Goal: Task Accomplishment & Management: Use online tool/utility

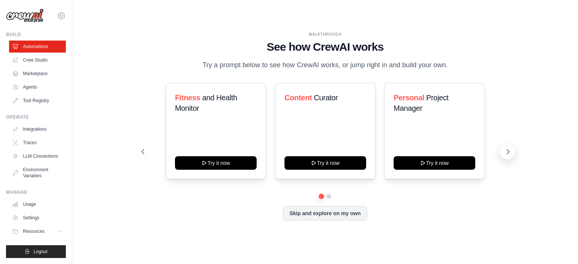
click at [506, 150] on icon at bounding box center [508, 152] width 8 height 8
click at [147, 150] on button at bounding box center [142, 151] width 15 height 15
click at [317, 213] on button "Skip and explore on my own" at bounding box center [325, 213] width 84 height 14
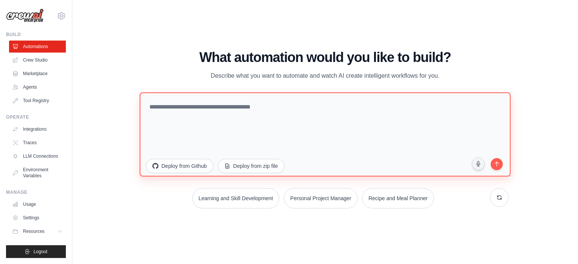
click at [175, 117] on textarea at bounding box center [325, 134] width 371 height 84
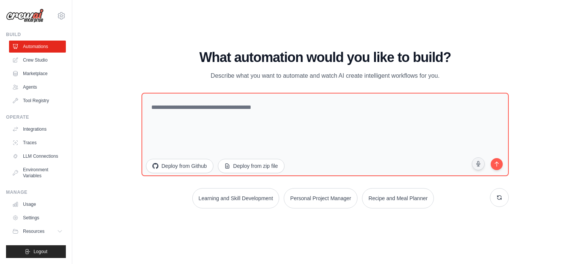
click at [97, 41] on div "WALKTHROUGH See how CrewAI works Try a prompt below to see how CrewAI works, or…" at bounding box center [324, 132] width 481 height 249
click at [39, 58] on link "Crew Studio" at bounding box center [38, 60] width 57 height 12
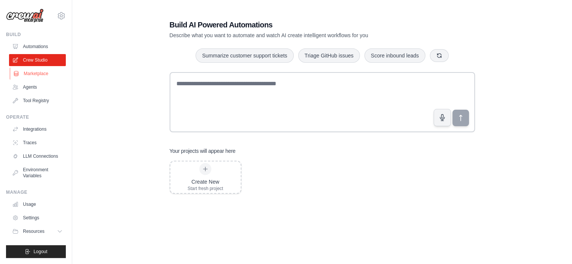
click at [43, 77] on link "Marketplace" at bounding box center [38, 74] width 57 height 12
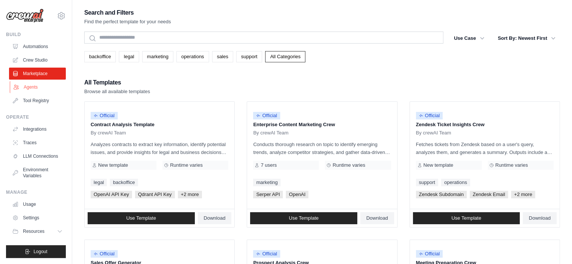
click at [41, 88] on link "Agents" at bounding box center [38, 87] width 57 height 12
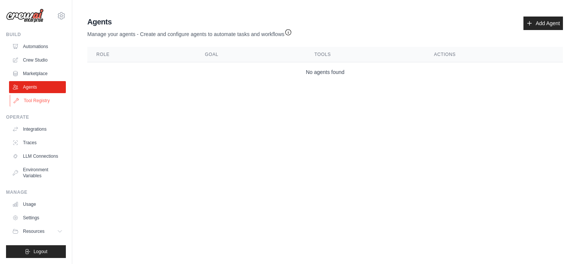
click at [39, 105] on link "Tool Registry" at bounding box center [38, 101] width 57 height 12
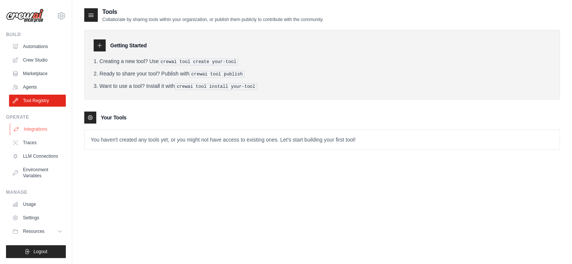
click at [41, 128] on link "Integrations" at bounding box center [38, 129] width 57 height 12
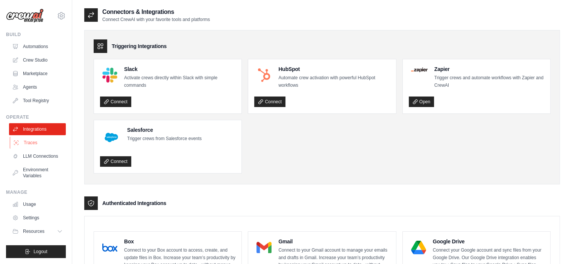
click at [48, 147] on link "Traces" at bounding box center [38, 143] width 57 height 12
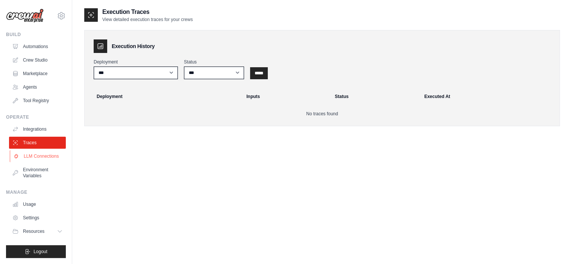
click at [43, 159] on link "LLM Connections" at bounding box center [38, 156] width 57 height 12
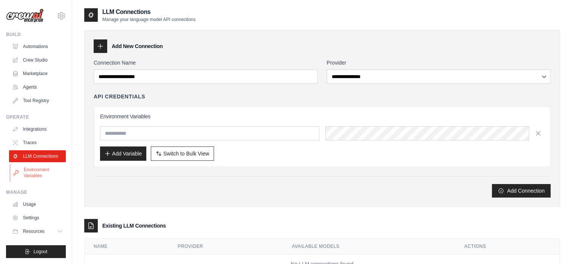
click at [30, 178] on link "Environment Variables" at bounding box center [38, 173] width 57 height 18
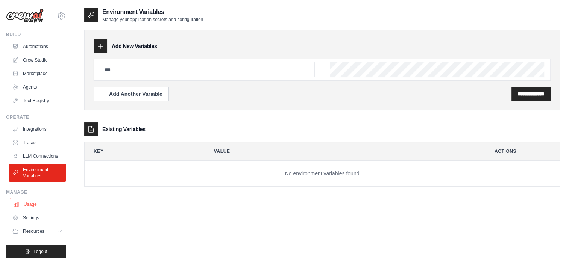
click at [35, 206] on link "Usage" at bounding box center [38, 205] width 57 height 12
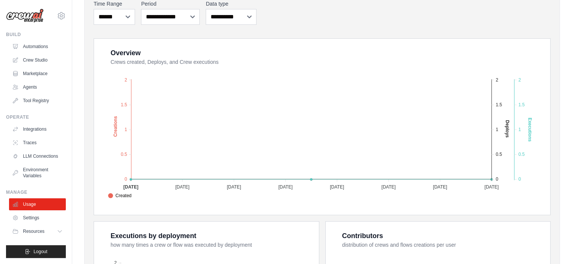
scroll to position [105, 0]
click at [45, 218] on link "Settings" at bounding box center [38, 218] width 57 height 12
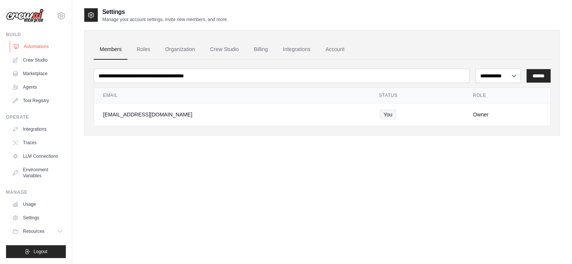
click at [42, 47] on link "Automations" at bounding box center [38, 47] width 57 height 12
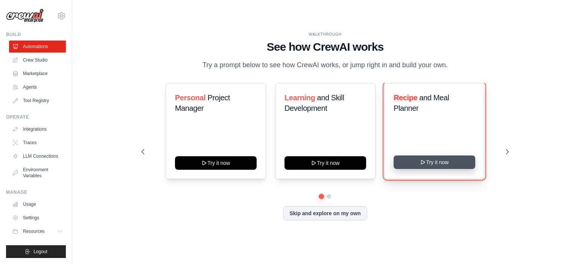
click at [459, 164] on button "Try it now" at bounding box center [434, 163] width 82 height 14
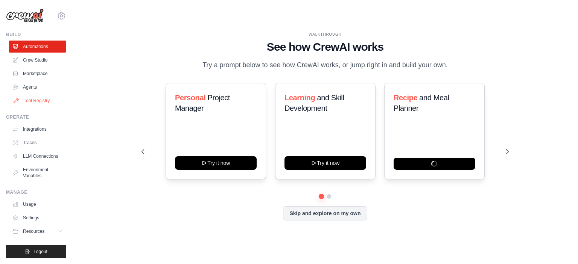
click at [35, 96] on link "Tool Registry" at bounding box center [38, 101] width 57 height 12
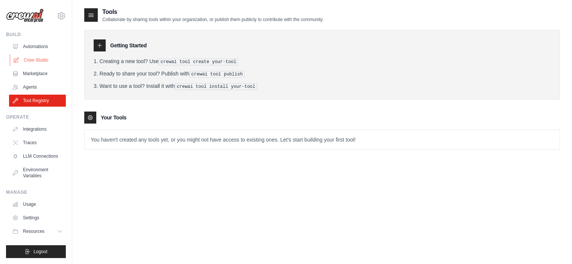
click at [39, 57] on link "Crew Studio" at bounding box center [38, 60] width 57 height 12
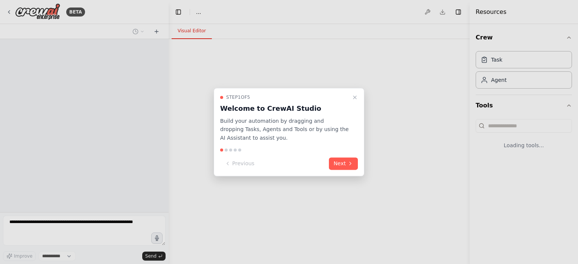
select select "****"
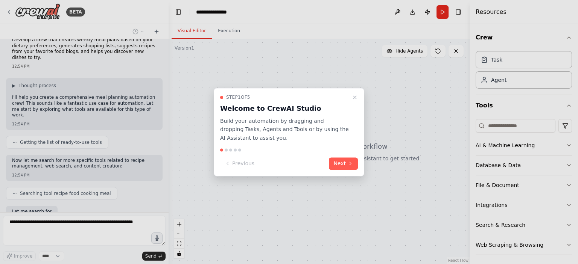
scroll to position [56, 0]
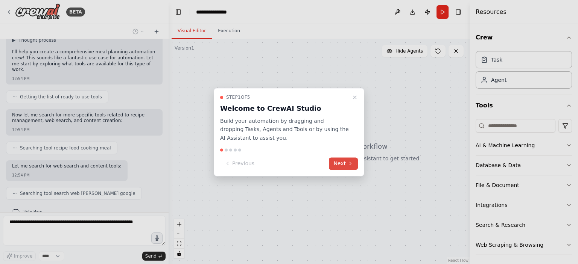
click at [346, 158] on button "Next" at bounding box center [343, 164] width 29 height 12
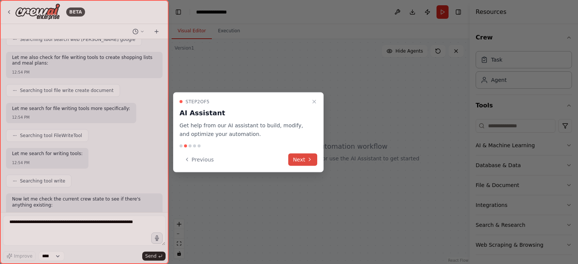
scroll to position [249, 0]
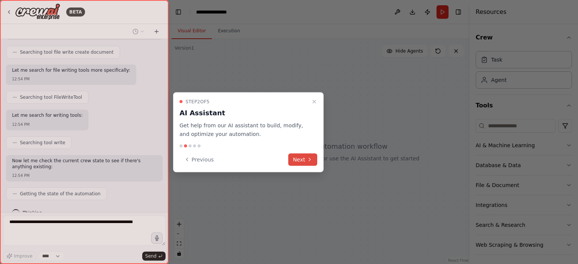
click at [311, 155] on button "Next" at bounding box center [302, 159] width 29 height 12
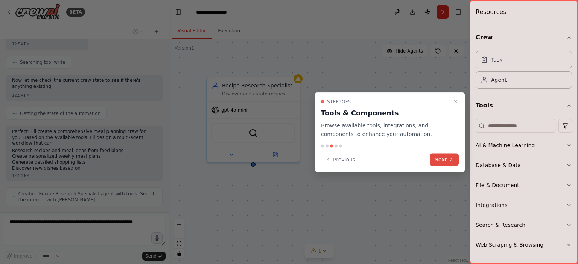
click at [439, 156] on button "Next" at bounding box center [444, 159] width 29 height 12
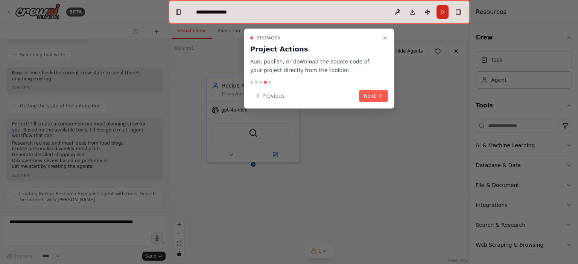
scroll to position [355, 0]
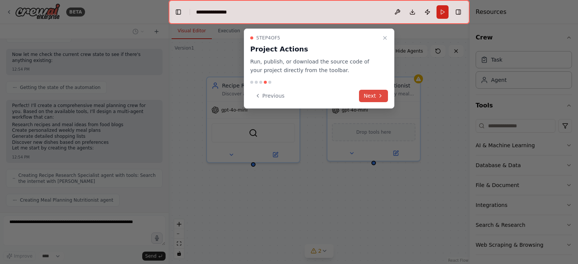
click at [373, 96] on button "Next" at bounding box center [373, 96] width 29 height 12
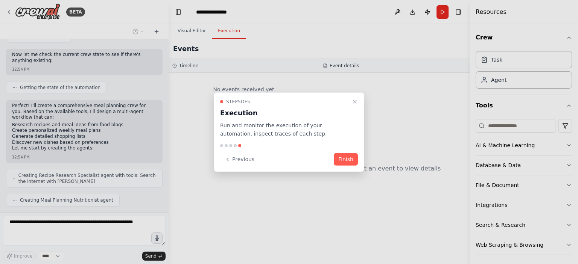
scroll to position [374, 0]
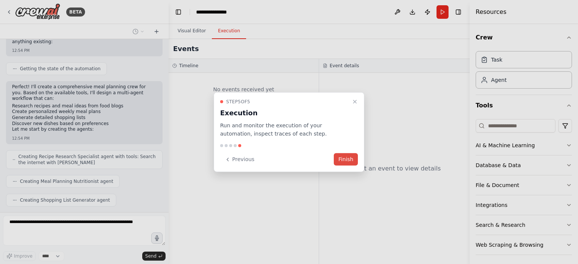
click at [348, 160] on button "Finish" at bounding box center [346, 159] width 24 height 12
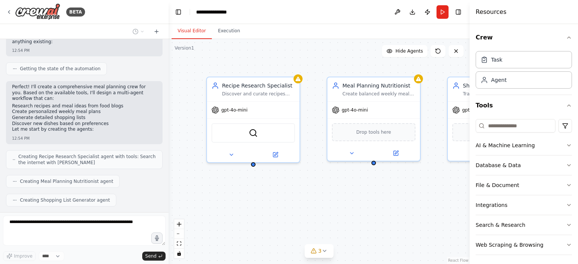
scroll to position [399, 0]
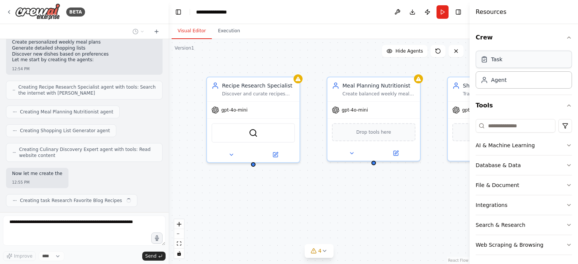
click at [497, 60] on div "Task" at bounding box center [496, 60] width 11 height 8
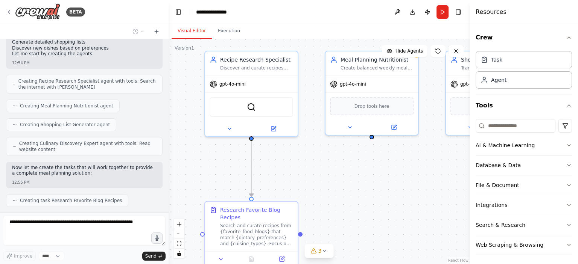
scroll to position [469, 0]
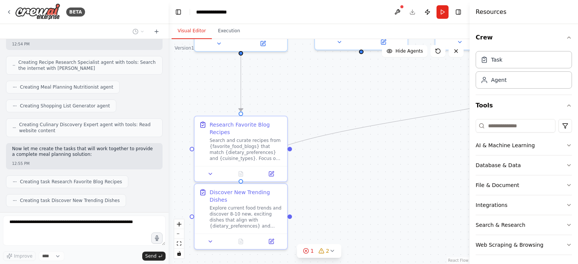
drag, startPoint x: 415, startPoint y: 199, endPoint x: 402, endPoint y: 90, distance: 109.8
click at [402, 90] on div ".deletable-edge-delete-btn { width: 20px; height: 20px; border: 0px solid #ffff…" at bounding box center [319, 151] width 301 height 225
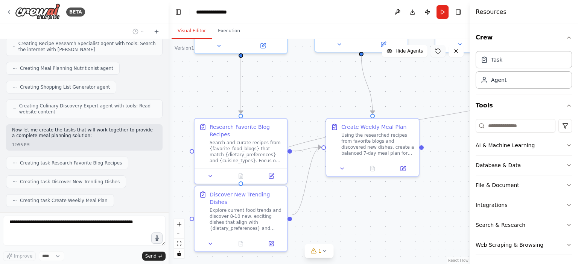
click at [439, 52] on icon at bounding box center [438, 51] width 6 height 6
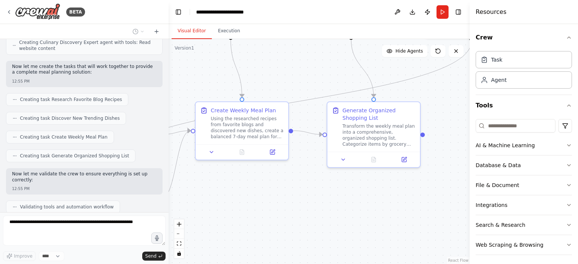
scroll to position [596, 0]
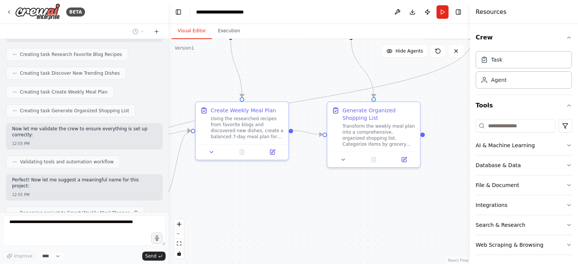
drag, startPoint x: 405, startPoint y: 217, endPoint x: 275, endPoint y: 200, distance: 131.2
click at [275, 200] on div ".deletable-edge-delete-btn { width: 20px; height: 20px; border: 0px solid #ffff…" at bounding box center [319, 151] width 301 height 225
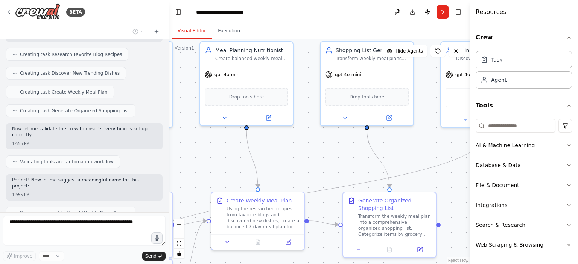
drag, startPoint x: 290, startPoint y: 185, endPoint x: 306, endPoint y: 276, distance: 92.8
click at [306, 264] on html "BETA Develop a crew that creates weekly meal plans based on your dietary prefer…" at bounding box center [289, 132] width 578 height 264
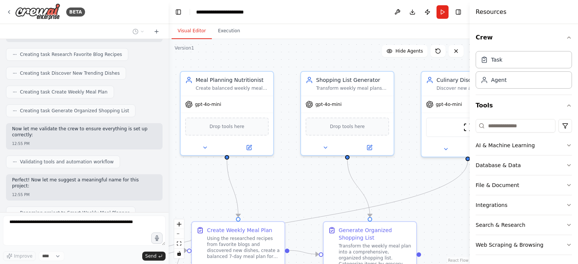
drag, startPoint x: 331, startPoint y: 164, endPoint x: 309, endPoint y: 194, distance: 36.6
click at [309, 194] on div ".deletable-edge-delete-btn { width: 20px; height: 20px; border: 0px solid #ffff…" at bounding box center [319, 151] width 301 height 225
click at [219, 120] on div "Drop tools here" at bounding box center [225, 126] width 84 height 18
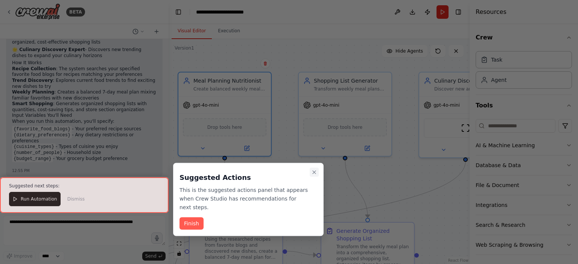
click at [317, 175] on icon "Close walkthrough" at bounding box center [314, 173] width 6 height 6
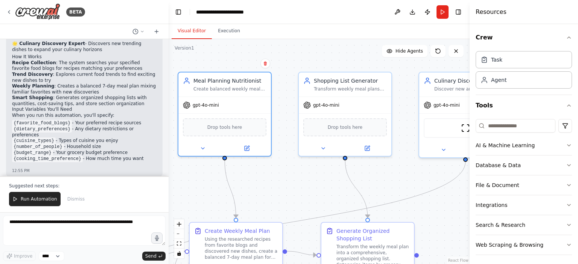
scroll to position [861, 0]
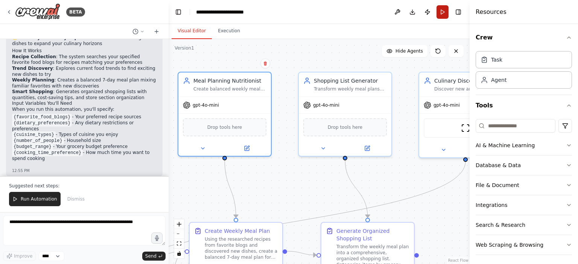
click at [443, 13] on button "Run" at bounding box center [442, 12] width 12 height 14
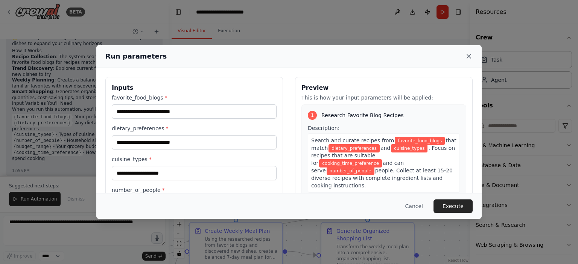
click at [468, 56] on icon at bounding box center [469, 57] width 4 height 4
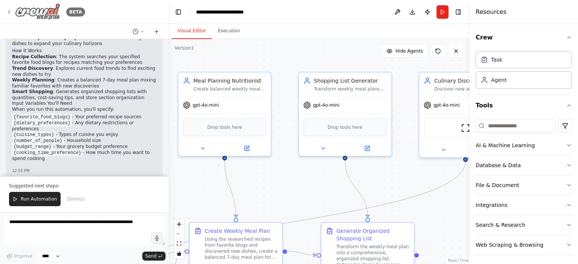
click at [8, 10] on icon at bounding box center [9, 12] width 6 height 6
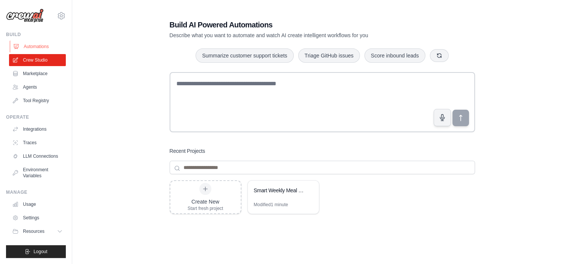
click at [38, 46] on link "Automations" at bounding box center [38, 47] width 57 height 12
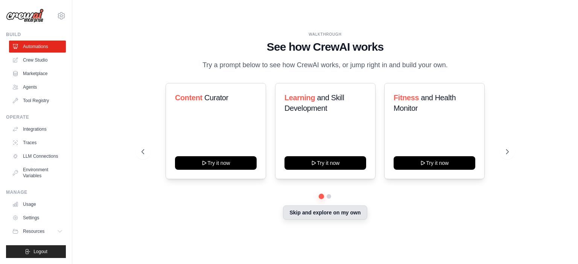
click at [304, 209] on button "Skip and explore on my own" at bounding box center [325, 213] width 84 height 14
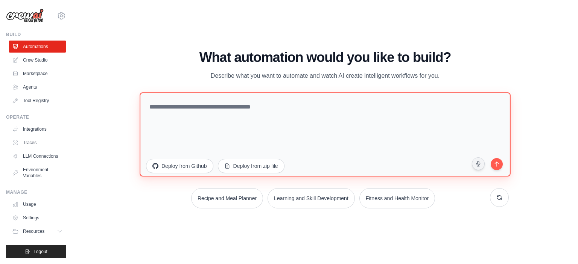
click at [196, 122] on textarea at bounding box center [325, 134] width 371 height 84
paste textarea "**********"
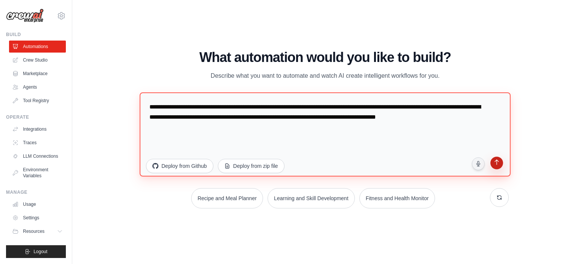
type textarea "**********"
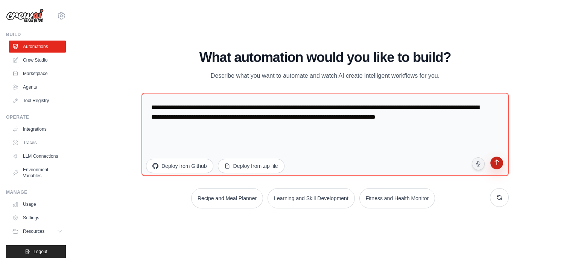
click at [500, 167] on button "submit" at bounding box center [497, 164] width 16 height 16
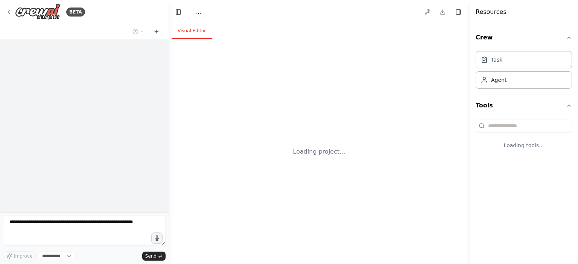
select select "****"
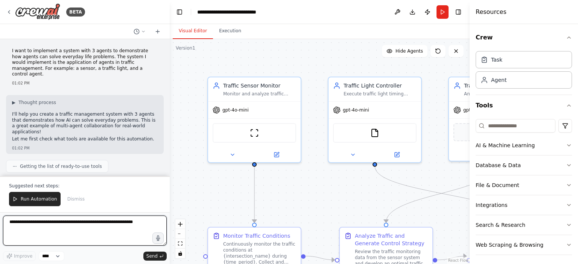
drag, startPoint x: 166, startPoint y: 60, endPoint x: 170, endPoint y: 64, distance: 5.3
click at [170, 64] on div "BETA I want to implement a system with 3 agents to demonstrate how agents can s…" at bounding box center [289, 132] width 578 height 264
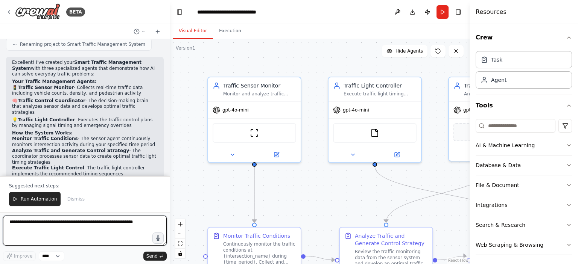
scroll to position [423, 0]
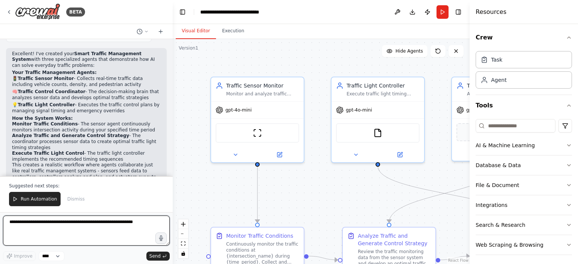
drag, startPoint x: 167, startPoint y: 135, endPoint x: 173, endPoint y: 141, distance: 9.1
click at [173, 141] on div "BETA I want to implement a system with 3 agents to demonstrate how agents can s…" at bounding box center [289, 132] width 578 height 264
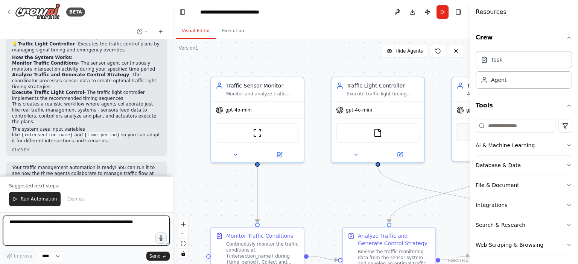
scroll to position [488, 0]
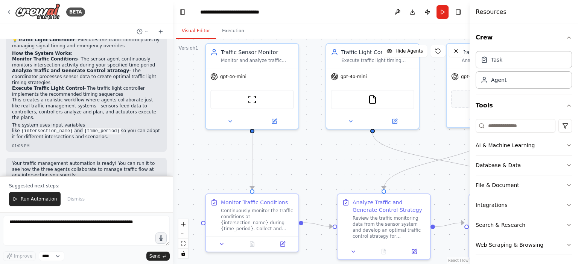
drag, startPoint x: 334, startPoint y: 182, endPoint x: 329, endPoint y: 148, distance: 33.9
click at [329, 148] on div ".deletable-edge-delete-btn { width: 20px; height: 20px; border: 0px solid #ffff…" at bounding box center [321, 151] width 297 height 225
click at [252, 228] on div "Continuously monitor the traffic conditions at {intersection_name} during {time…" at bounding box center [257, 219] width 73 height 24
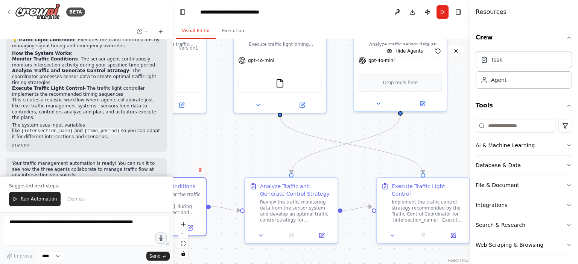
drag, startPoint x: 323, startPoint y: 164, endPoint x: 231, endPoint y: 147, distance: 93.6
click at [231, 147] on div ".deletable-edge-delete-btn { width: 20px; height: 20px; border: 0px solid #ffff…" at bounding box center [321, 151] width 297 height 225
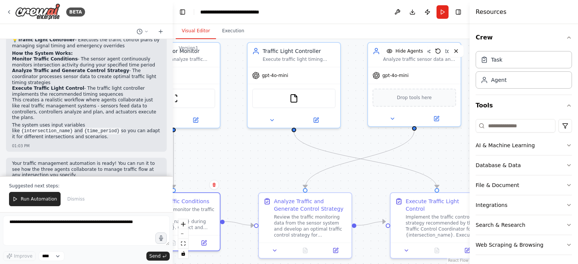
drag, startPoint x: 254, startPoint y: 141, endPoint x: 269, endPoint y: 158, distance: 22.1
click at [269, 158] on div ".deletable-edge-delete-btn { width: 20px; height: 20px; border: 0px solid #ffff…" at bounding box center [321, 151] width 297 height 225
click at [440, 12] on button "Run" at bounding box center [442, 12] width 12 height 14
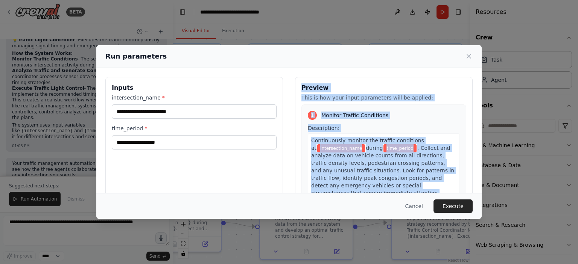
scroll to position [70, 0]
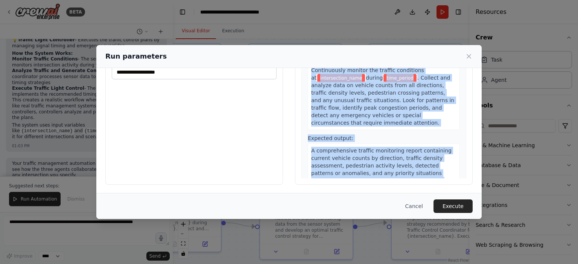
drag, startPoint x: 299, startPoint y: 87, endPoint x: 447, endPoint y: 181, distance: 174.7
click at [447, 181] on div "Preview This is how your input parameters will be applied: 1 Monitor Traffic Co…" at bounding box center [384, 96] width 178 height 178
copy div "Preview This is how your input parameters will be applied: 1 Monitor Traffic Co…"
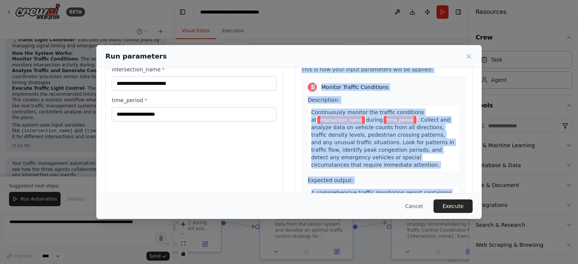
scroll to position [0, 0]
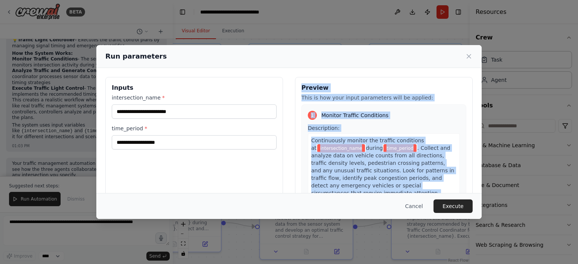
click at [387, 121] on div "1 Monitor Traffic Conditions Description: Continuously monitor the traffic cond…" at bounding box center [383, 189] width 165 height 168
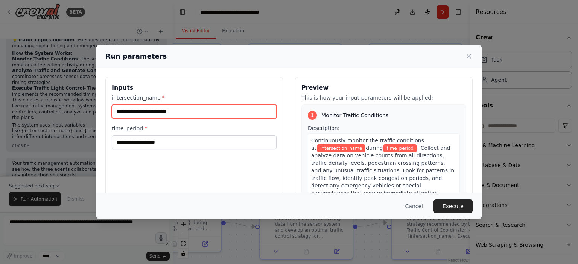
click at [143, 117] on input "intersection_name *" at bounding box center [194, 112] width 165 height 14
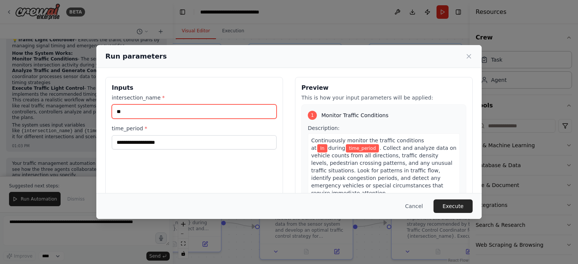
type input "*"
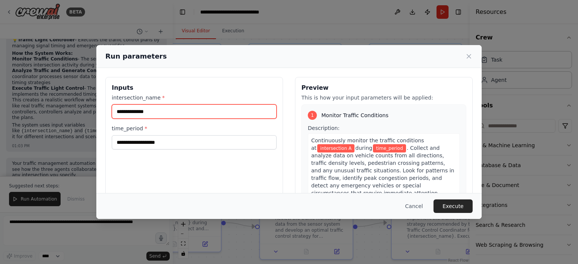
type input "**********"
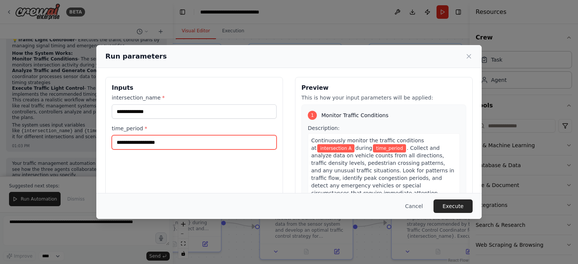
click at [145, 140] on input "time_period *" at bounding box center [194, 142] width 165 height 14
paste input "**********"
click at [118, 140] on input "**********" at bounding box center [194, 142] width 165 height 14
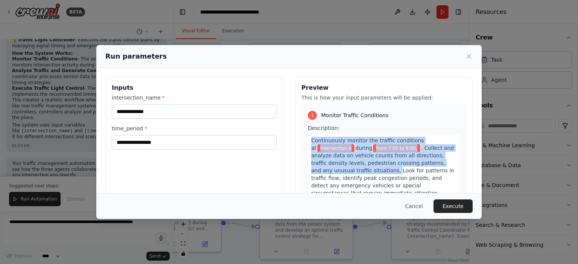
drag, startPoint x: 308, startPoint y: 140, endPoint x: 333, endPoint y: 169, distance: 38.0
click at [333, 169] on div "Continuously monitor the traffic conditions at intersection A during from 7:00 …" at bounding box center [384, 167] width 152 height 67
copy div "Continuously monitor the traffic conditions at intersection A during from 7:00 …"
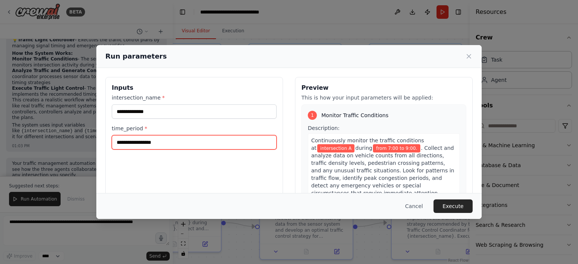
click at [164, 145] on input "**********" at bounding box center [194, 142] width 165 height 14
type input "*"
type input "*******"
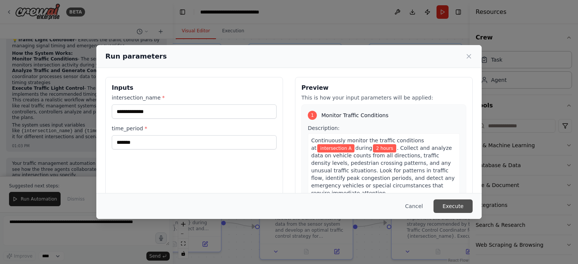
click at [455, 203] on button "Execute" at bounding box center [452, 207] width 39 height 14
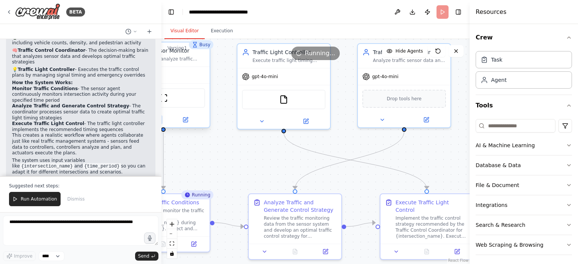
scroll to position [494, 0]
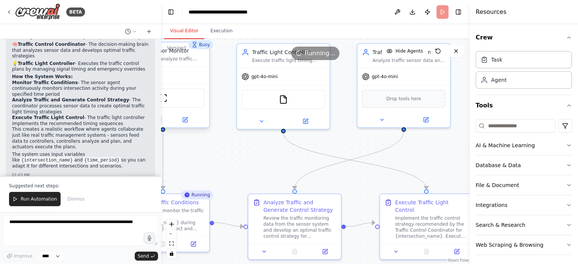
drag, startPoint x: 172, startPoint y: 121, endPoint x: 161, endPoint y: 122, distance: 11.3
click at [161, 122] on div "BETA I want to implement a system with 3 agents to demonstrate how agents can s…" at bounding box center [289, 132] width 578 height 264
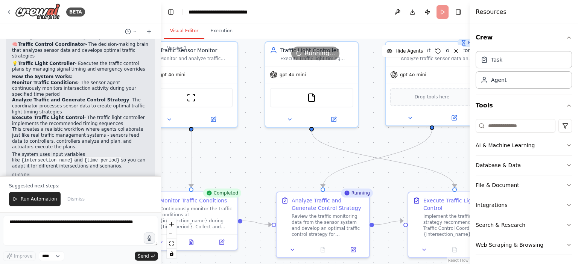
drag, startPoint x: 336, startPoint y: 138, endPoint x: 364, endPoint y: 136, distance: 28.3
click at [364, 136] on div ".deletable-edge-delete-btn { width: 20px; height: 20px; border: 0px solid #ffff…" at bounding box center [315, 151] width 308 height 225
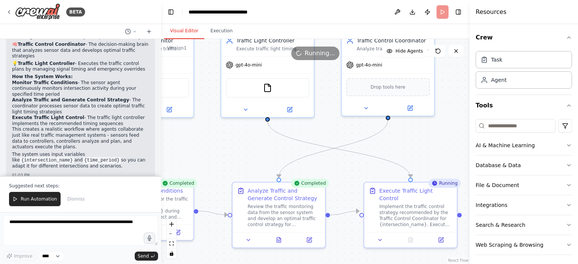
drag, startPoint x: 364, startPoint y: 136, endPoint x: 320, endPoint y: 126, distance: 45.1
click at [320, 126] on div ".deletable-edge-delete-btn { width: 20px; height: 20px; border: 0px solid #ffff…" at bounding box center [315, 151] width 308 height 225
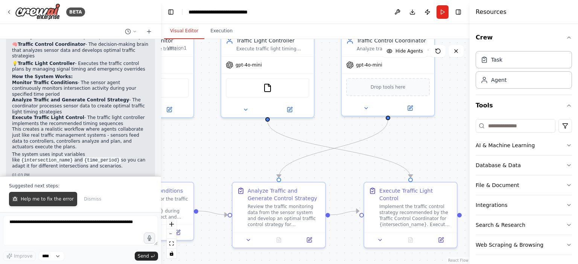
click at [41, 198] on span "Help me to fix the error" at bounding box center [47, 199] width 53 height 6
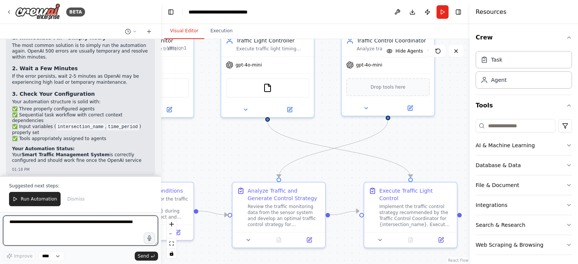
scroll to position [858, 0]
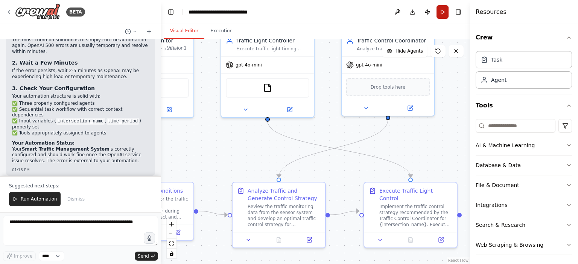
click at [439, 9] on button "Run" at bounding box center [442, 12] width 12 height 14
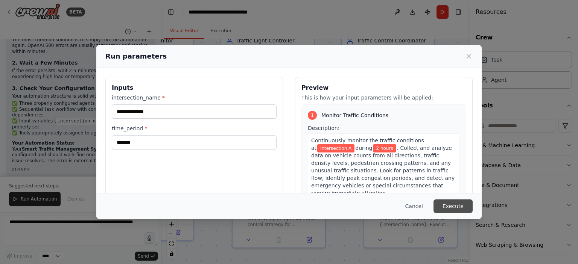
click at [448, 203] on button "Execute" at bounding box center [452, 207] width 39 height 14
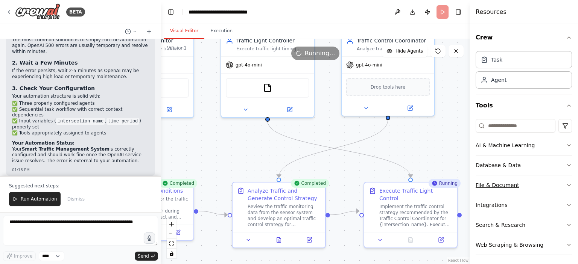
click at [566, 184] on icon "button" at bounding box center [569, 185] width 6 height 6
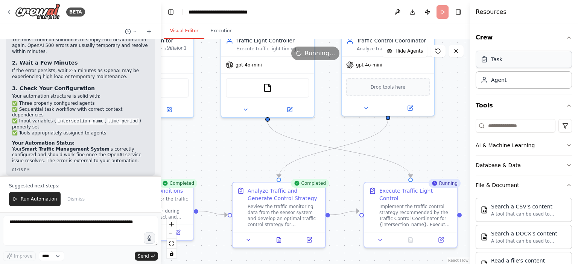
click at [507, 66] on div "Task" at bounding box center [523, 59] width 96 height 17
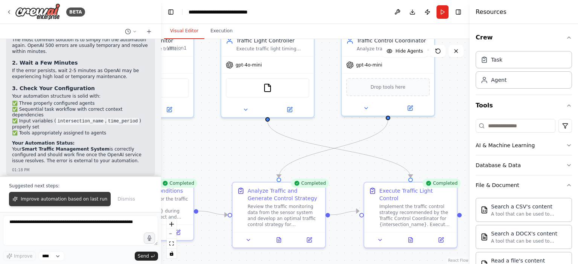
click at [82, 200] on span "Improve automation based on last run" at bounding box center [64, 199] width 87 height 6
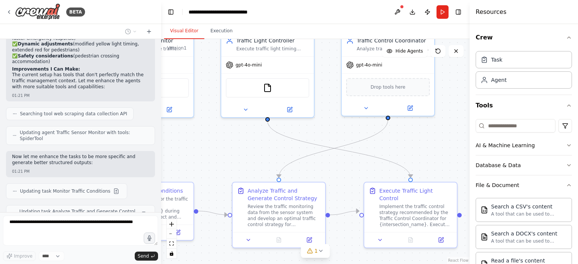
scroll to position [1187, 0]
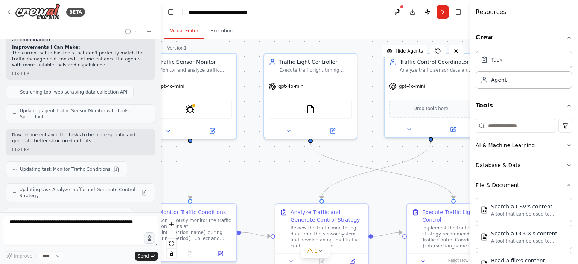
drag, startPoint x: 211, startPoint y: 147, endPoint x: 254, endPoint y: 168, distance: 47.9
click at [254, 168] on div ".deletable-edge-delete-btn { width: 20px; height: 20px; border: 0px solid #ffff…" at bounding box center [315, 151] width 308 height 225
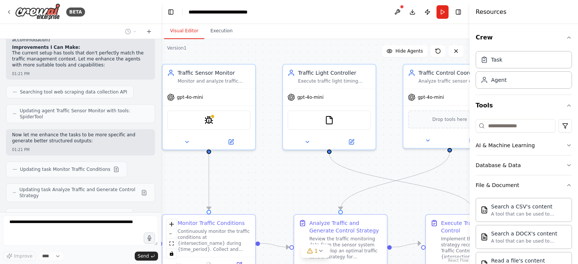
drag, startPoint x: 242, startPoint y: 162, endPoint x: 261, endPoint y: 173, distance: 22.3
click at [261, 173] on div ".deletable-edge-delete-btn { width: 20px; height: 20px; border: 0px solid #ffff…" at bounding box center [315, 151] width 308 height 225
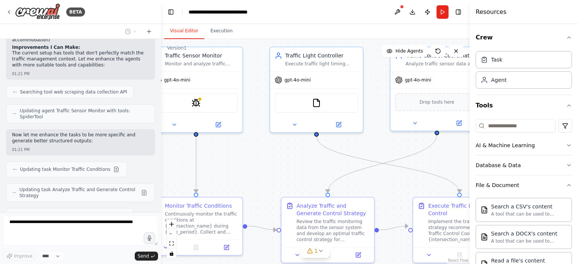
drag, startPoint x: 271, startPoint y: 174, endPoint x: 258, endPoint y: 156, distance: 22.0
click at [258, 156] on div ".deletable-edge-delete-btn { width: 20px; height: 20px; border: 0px solid #ffff…" at bounding box center [315, 151] width 308 height 225
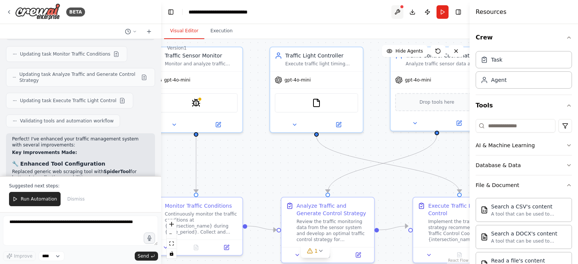
click at [395, 16] on button at bounding box center [397, 12] width 12 height 14
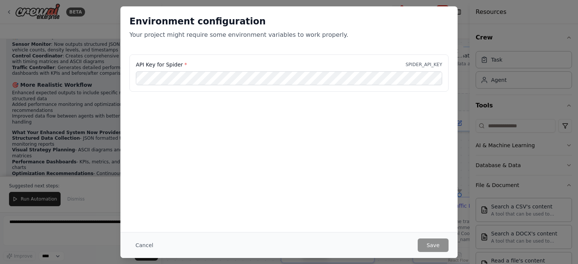
scroll to position [1473, 0]
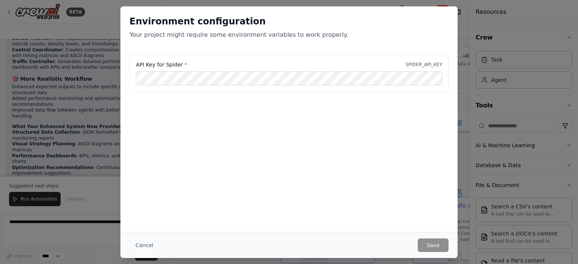
click at [507, 194] on div "Environment configuration Your project might require some environment variables…" at bounding box center [289, 132] width 578 height 264
click at [147, 248] on button "Cancel" at bounding box center [144, 246] width 30 height 14
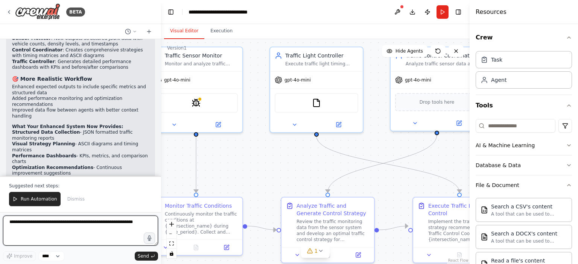
click at [57, 223] on textarea at bounding box center [80, 231] width 155 height 30
type textarea "**********"
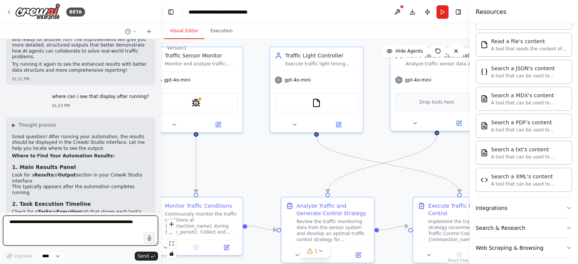
scroll to position [223, 0]
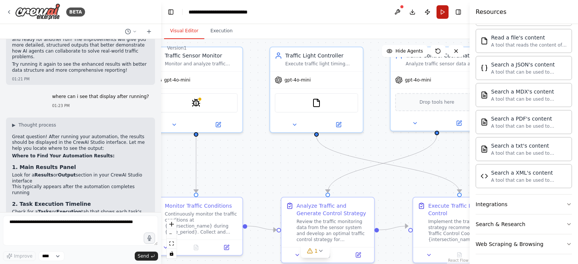
click at [442, 9] on button "Run" at bounding box center [442, 12] width 12 height 14
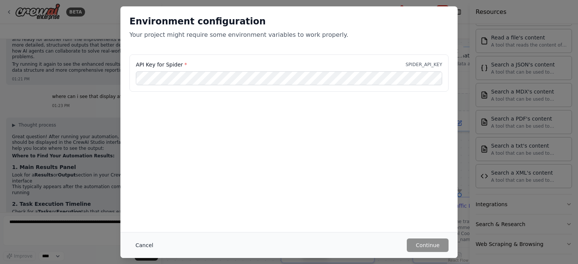
click at [151, 246] on button "Cancel" at bounding box center [144, 246] width 30 height 14
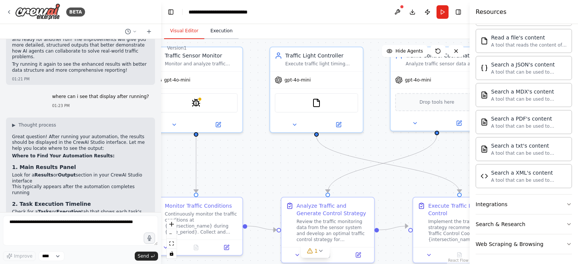
click at [211, 39] on button "Execution" at bounding box center [221, 31] width 34 height 16
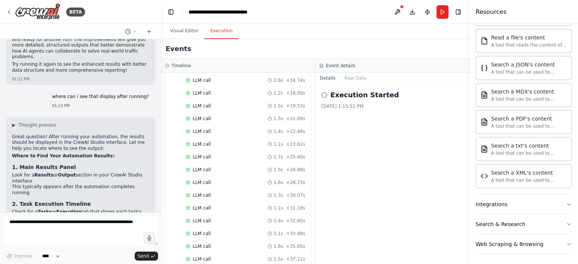
scroll to position [672, 0]
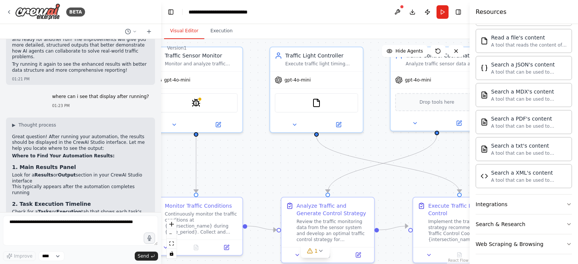
click at [178, 26] on button "Visual Editor" at bounding box center [184, 31] width 40 height 16
click at [173, 11] on button "Toggle Left Sidebar" at bounding box center [171, 12] width 11 height 11
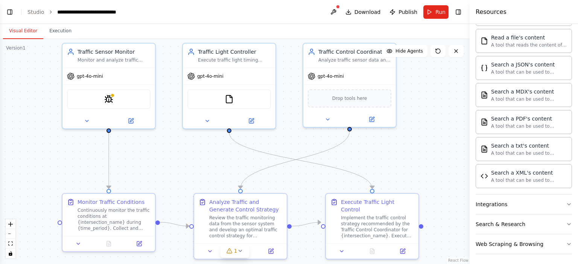
drag, startPoint x: 355, startPoint y: 117, endPoint x: 429, endPoint y: 114, distance: 73.8
click at [429, 114] on div ".deletable-edge-delete-btn { width: 20px; height: 20px; border: 0px solid #ffff…" at bounding box center [234, 151] width 469 height 225
click at [545, 204] on button "Integrations" at bounding box center [523, 205] width 96 height 20
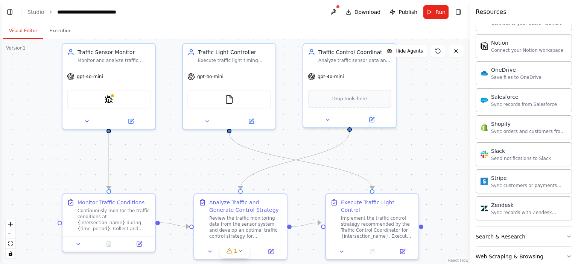
scroll to position [795, 0]
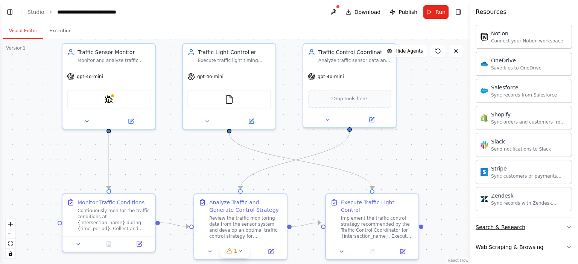
click at [545, 228] on button "Search & Research" at bounding box center [523, 228] width 96 height 20
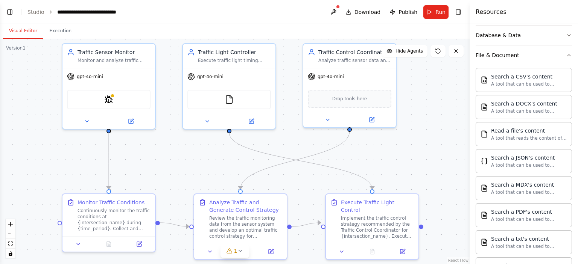
scroll to position [0, 0]
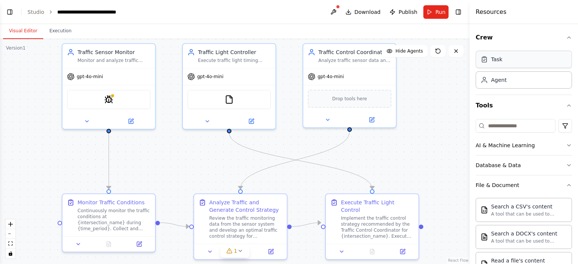
click at [492, 62] on div "Task" at bounding box center [496, 60] width 11 height 8
click at [434, 90] on div ".deletable-edge-delete-btn { width: 20px; height: 20px; border: 0px solid #ffff…" at bounding box center [234, 151] width 469 height 225
click at [233, 254] on div "1" at bounding box center [231, 252] width 11 height 8
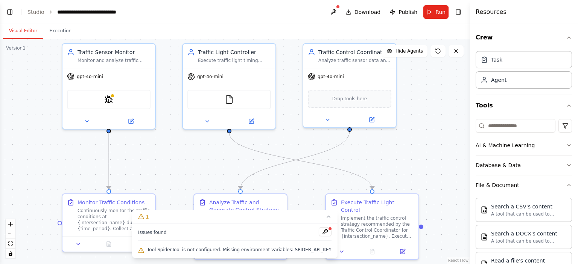
click at [207, 173] on div ".deletable-edge-delete-btn { width: 20px; height: 20px; border: 0px solid #ffff…" at bounding box center [234, 151] width 469 height 225
click at [317, 222] on button "1" at bounding box center [234, 217] width 205 height 14
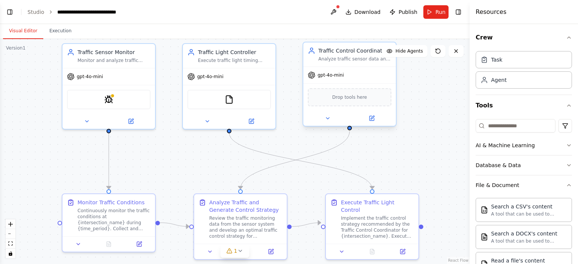
click at [332, 56] on div "Analyze traffic sensor data and coordinate optimal traffic management strategie…" at bounding box center [354, 59] width 73 height 6
click at [332, 52] on div "Traffic Control Coordinator" at bounding box center [354, 51] width 73 height 8
click at [333, 61] on div "Analyze traffic sensor data and coordinate optimal traffic management strategie…" at bounding box center [354, 59] width 73 height 6
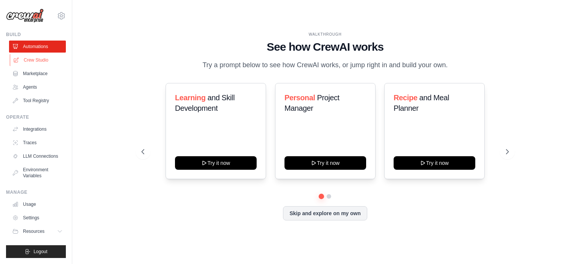
click at [38, 58] on link "Crew Studio" at bounding box center [38, 60] width 57 height 12
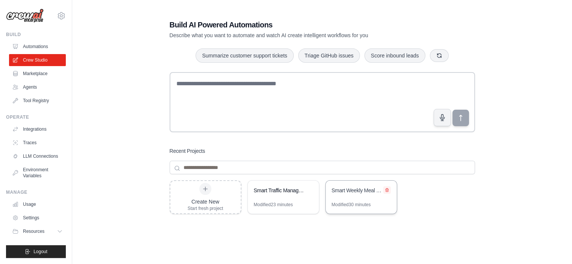
click at [387, 191] on icon at bounding box center [387, 190] width 3 height 3
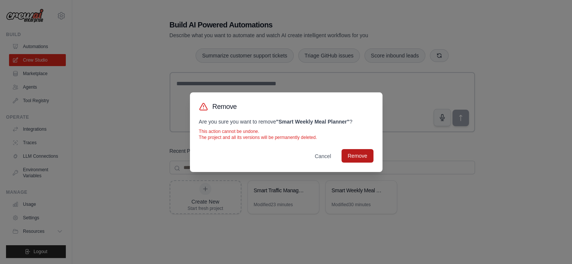
click at [360, 159] on button "Remove" at bounding box center [358, 156] width 32 height 14
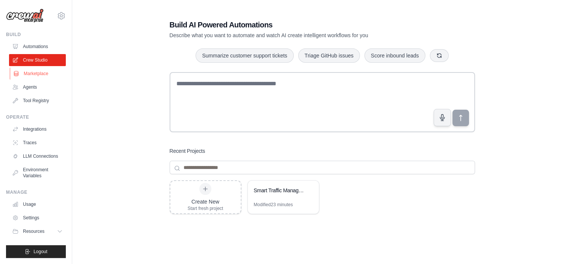
click at [36, 71] on link "Marketplace" at bounding box center [38, 74] width 57 height 12
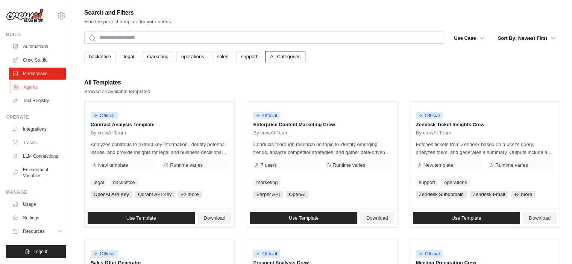
click at [36, 88] on link "Agents" at bounding box center [38, 87] width 57 height 12
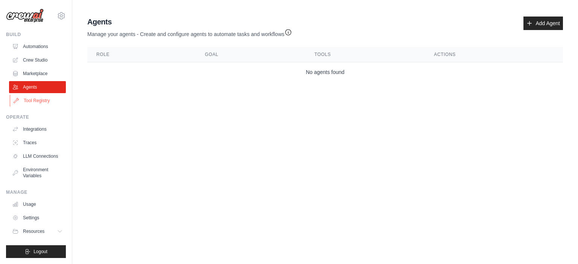
click at [23, 105] on link "Tool Registry" at bounding box center [38, 101] width 57 height 12
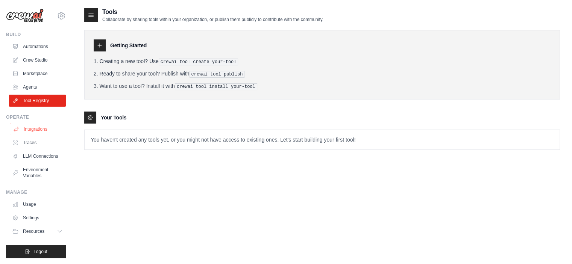
click at [32, 127] on link "Integrations" at bounding box center [38, 129] width 57 height 12
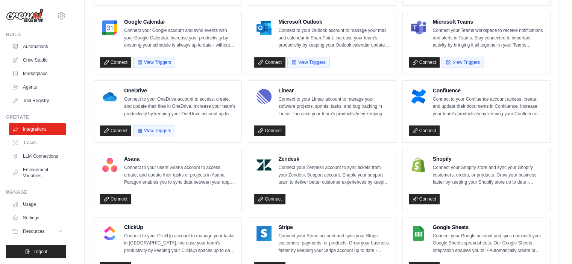
scroll to position [503, 0]
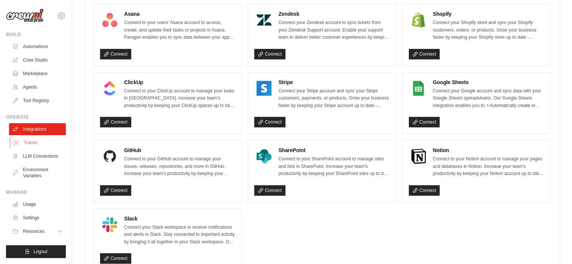
click at [26, 140] on link "Traces" at bounding box center [38, 143] width 57 height 12
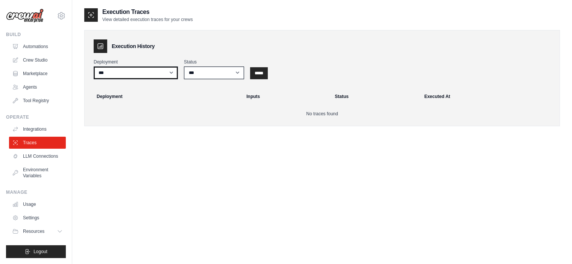
click at [173, 71] on select "***" at bounding box center [136, 73] width 84 height 13
click at [30, 149] on ul "Integrations Traces LLM Connections Environment Variables" at bounding box center [37, 152] width 57 height 59
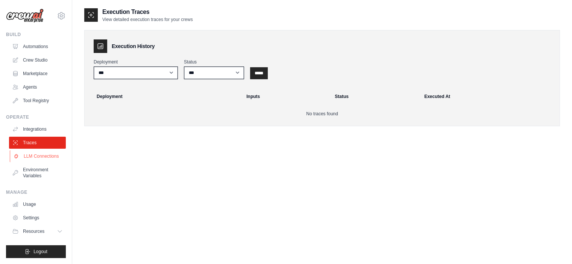
click at [32, 153] on link "LLM Connections" at bounding box center [38, 156] width 57 height 12
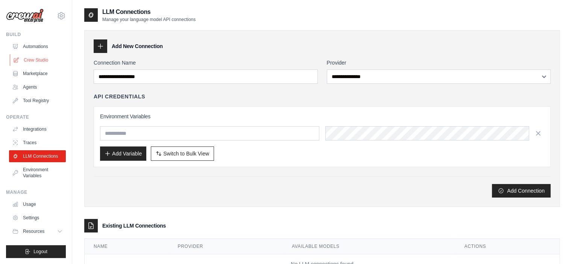
click at [46, 57] on link "Crew Studio" at bounding box center [38, 60] width 57 height 12
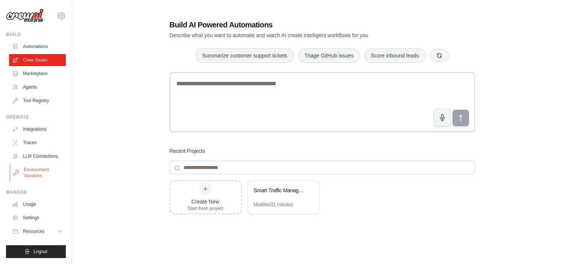
click at [35, 169] on link "Environment Variables" at bounding box center [38, 173] width 57 height 18
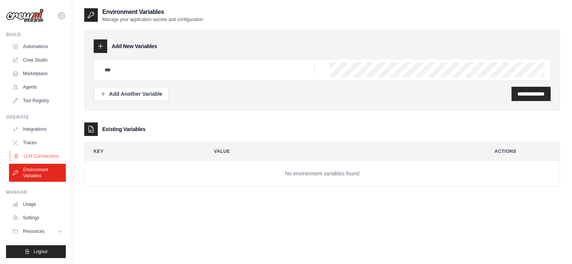
click at [47, 158] on link "LLM Connections" at bounding box center [38, 156] width 57 height 12
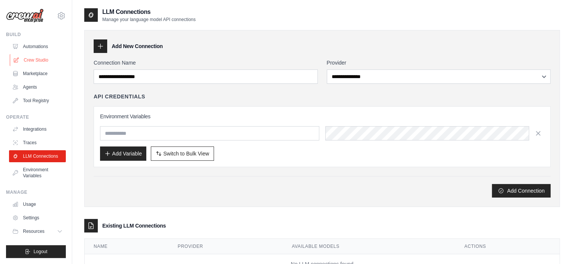
click at [47, 60] on link "Crew Studio" at bounding box center [38, 60] width 57 height 12
click at [28, 79] on link "Marketplace" at bounding box center [38, 74] width 57 height 12
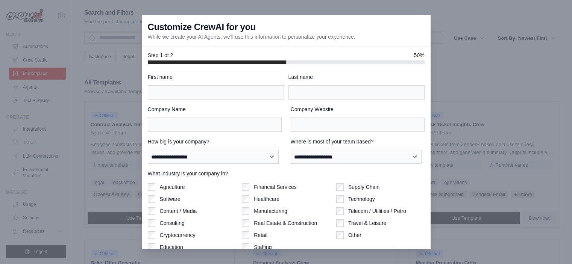
click at [29, 88] on div at bounding box center [286, 132] width 572 height 264
click at [71, 12] on div at bounding box center [286, 132] width 572 height 264
click at [183, 98] on input "First name" at bounding box center [216, 92] width 136 height 14
type input "******"
click at [295, 87] on input "Last name" at bounding box center [356, 92] width 136 height 14
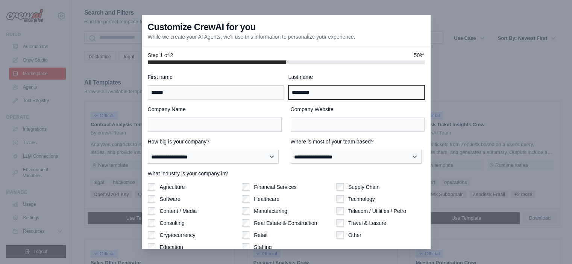
type input "*********"
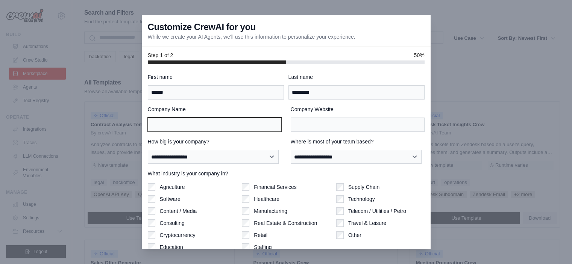
click at [243, 126] on input "Company Name" at bounding box center [215, 125] width 134 height 14
type input "****"
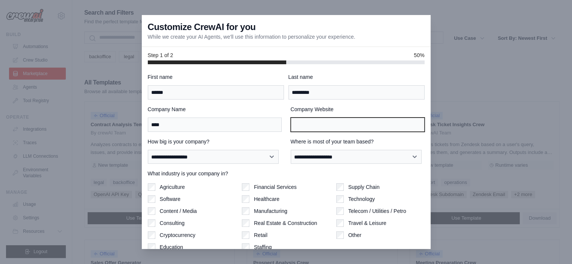
click at [336, 129] on input "Company Website" at bounding box center [358, 125] width 134 height 14
type input "****"
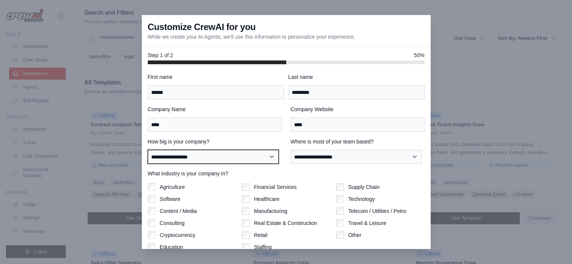
click at [274, 159] on select "**********" at bounding box center [213, 157] width 131 height 14
select select "**********"
click at [148, 150] on select "**********" at bounding box center [213, 157] width 131 height 14
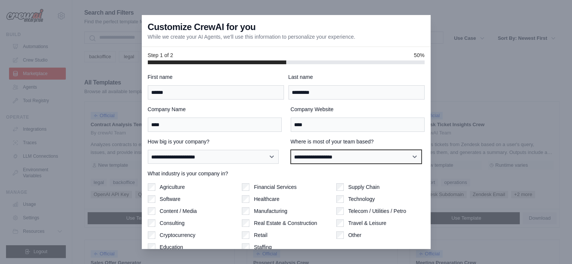
click at [317, 151] on select "**********" at bounding box center [356, 157] width 131 height 14
click at [291, 150] on select "**********" at bounding box center [356, 157] width 131 height 14
click at [343, 150] on select "**********" at bounding box center [356, 157] width 131 height 14
select select "******"
click at [291, 150] on select "**********" at bounding box center [356, 157] width 131 height 14
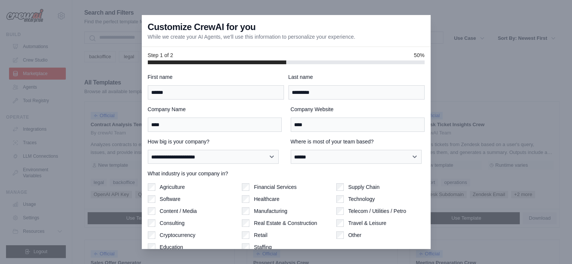
scroll to position [30, 0]
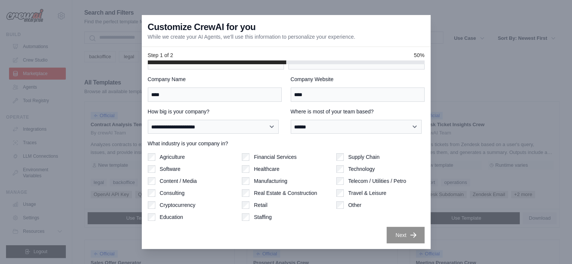
click at [174, 220] on label "Education" at bounding box center [171, 218] width 23 height 8
click at [400, 228] on button "Next" at bounding box center [406, 235] width 38 height 17
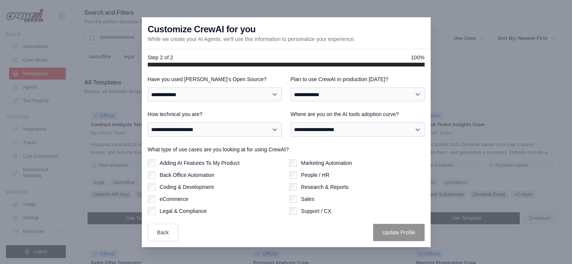
scroll to position [0, 0]
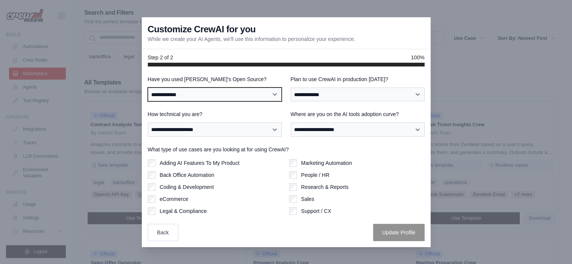
click at [270, 91] on select "**********" at bounding box center [215, 95] width 134 height 14
select select "**"
click at [148, 88] on select "**********" at bounding box center [215, 95] width 134 height 14
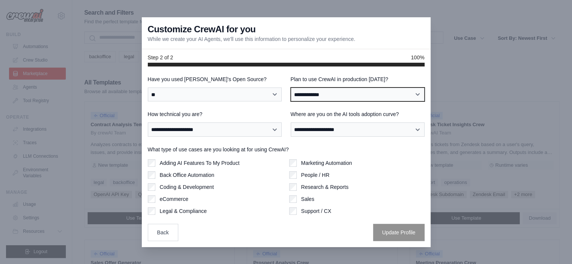
click at [396, 94] on select "**********" at bounding box center [358, 95] width 134 height 14
select select "****"
click at [291, 88] on select "**********" at bounding box center [358, 95] width 134 height 14
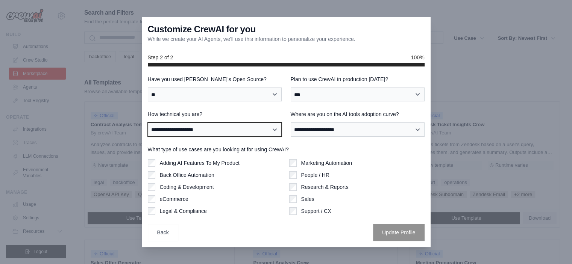
click at [253, 127] on select "**********" at bounding box center [215, 130] width 134 height 14
select select "**********"
click at [148, 123] on select "**********" at bounding box center [215, 130] width 134 height 14
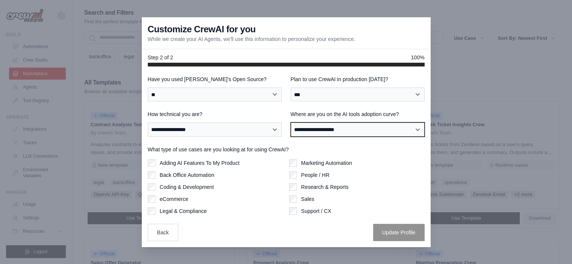
click at [370, 125] on select "**********" at bounding box center [358, 130] width 134 height 14
click at [251, 214] on div "Legal & Compliance" at bounding box center [215, 212] width 135 height 8
click at [417, 130] on select "**********" at bounding box center [358, 130] width 134 height 14
select select "**********"
click at [291, 123] on select "**********" at bounding box center [358, 130] width 134 height 14
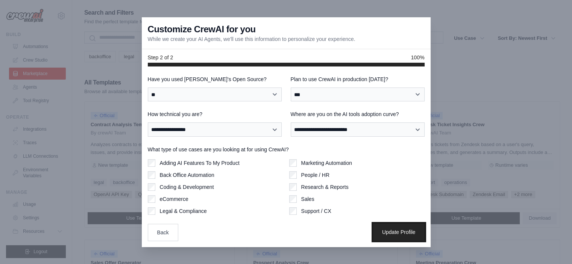
click at [385, 233] on button "Update Profile" at bounding box center [399, 232] width 52 height 17
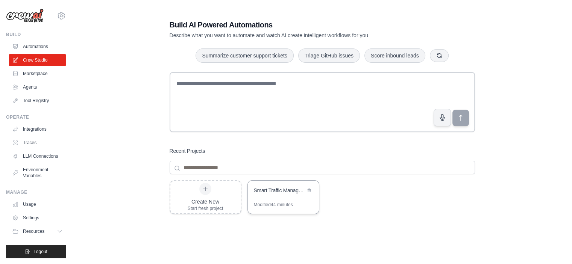
click at [279, 190] on div "Smart Traffic Management System" at bounding box center [280, 191] width 52 height 8
click at [36, 49] on link "Automations" at bounding box center [38, 47] width 57 height 12
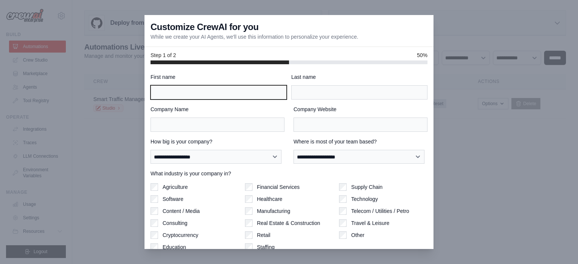
click at [184, 91] on input "First name" at bounding box center [218, 92] width 136 height 14
type input "******"
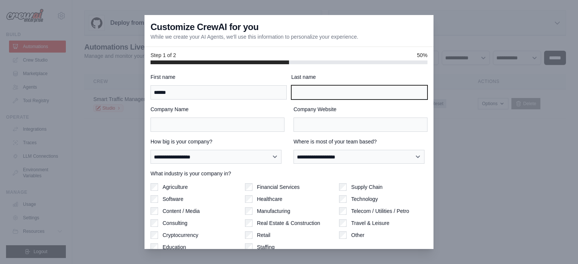
click at [295, 93] on input "Last name" at bounding box center [359, 92] width 136 height 14
type input "*********"
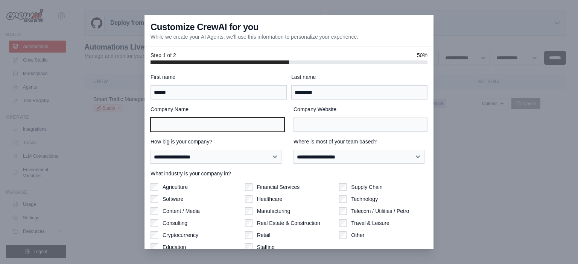
click at [230, 126] on input "Company Name" at bounding box center [217, 125] width 134 height 14
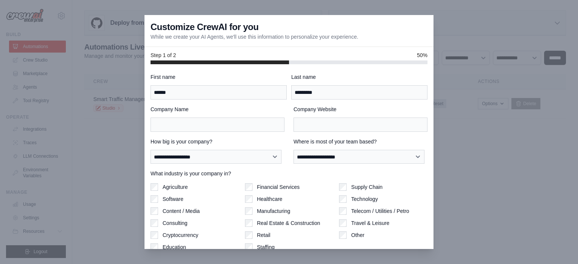
scroll to position [30, 0]
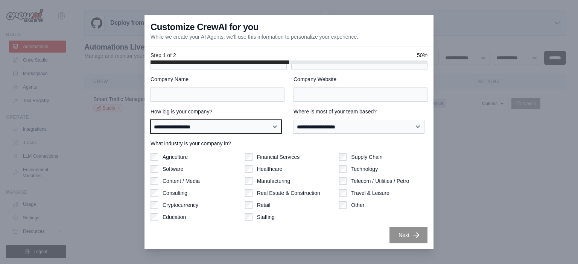
click at [277, 126] on select "**********" at bounding box center [215, 127] width 131 height 14
select select "**********"
click at [150, 120] on select "**********" at bounding box center [215, 127] width 131 height 14
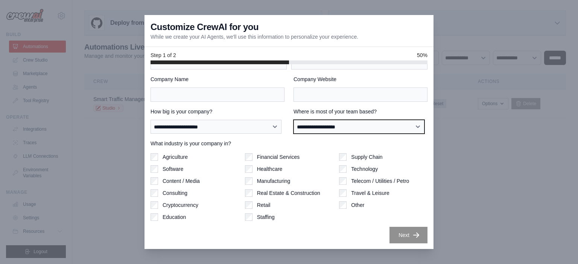
click at [412, 124] on select "**********" at bounding box center [358, 127] width 131 height 14
select select "******"
click at [293, 120] on select "**********" at bounding box center [358, 127] width 131 height 14
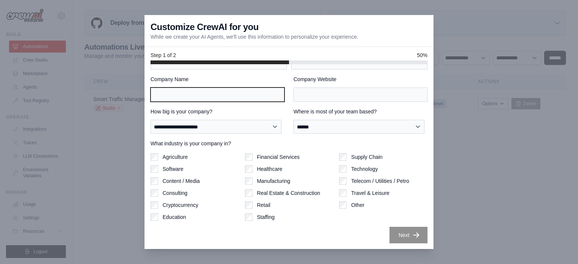
click at [250, 93] on input "Company Name" at bounding box center [217, 95] width 134 height 14
type input "****"
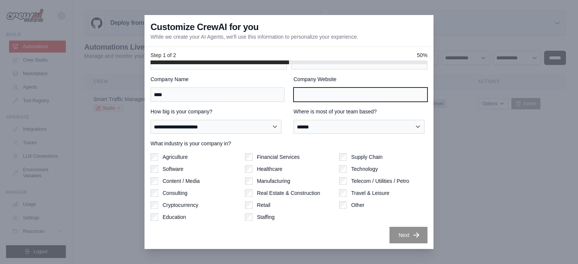
click at [294, 91] on input "Company Website" at bounding box center [360, 95] width 134 height 14
type input "****"
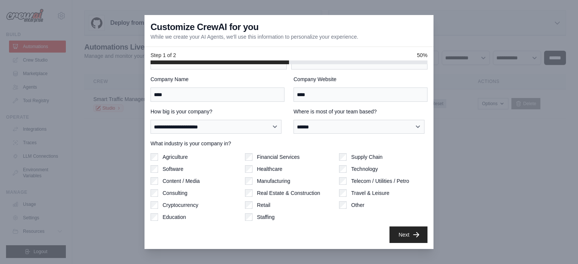
click at [409, 229] on button "Next" at bounding box center [408, 235] width 38 height 17
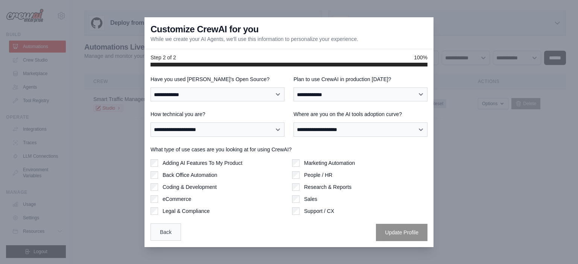
click at [157, 237] on button "Back" at bounding box center [165, 232] width 30 height 17
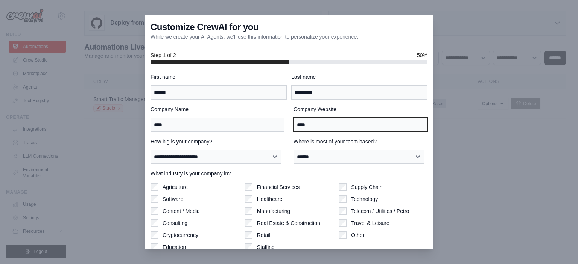
click at [349, 130] on input "****" at bounding box center [360, 125] width 134 height 14
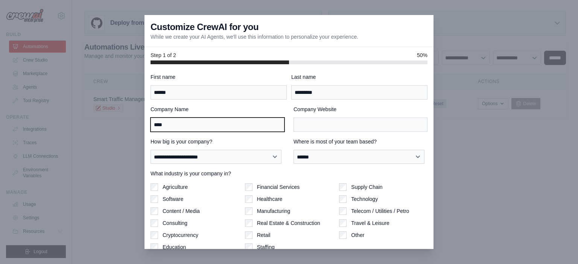
click at [223, 125] on input "****" at bounding box center [217, 125] width 134 height 14
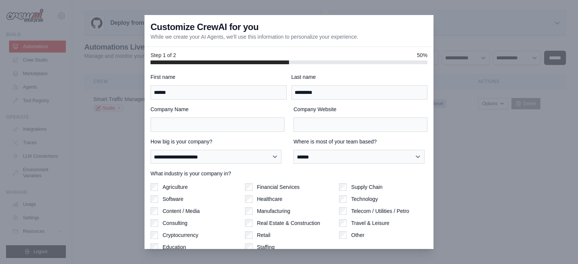
scroll to position [30, 0]
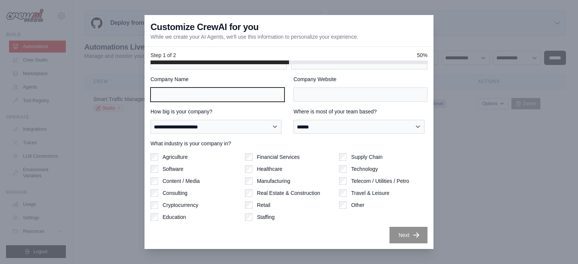
click at [223, 92] on input "Company Name" at bounding box center [217, 95] width 134 height 14
type input "****"
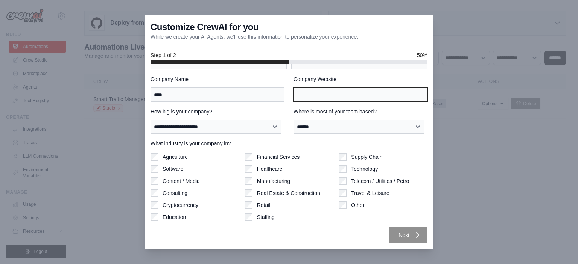
click at [303, 90] on input "Company Website" at bounding box center [360, 95] width 134 height 14
type input "****"
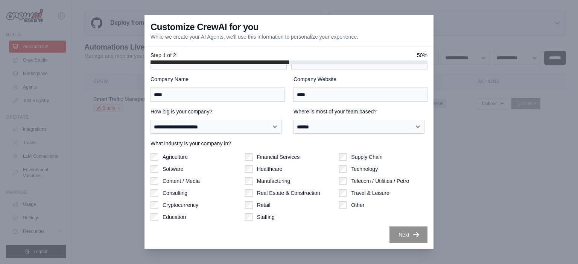
click at [416, 233] on button "Next" at bounding box center [408, 235] width 38 height 17
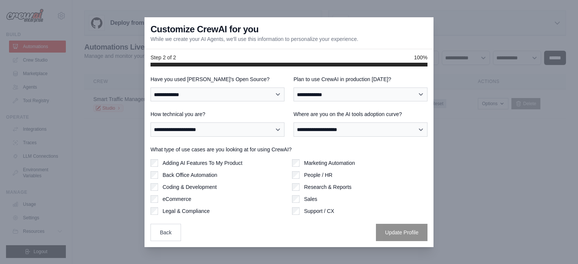
scroll to position [0, 0]
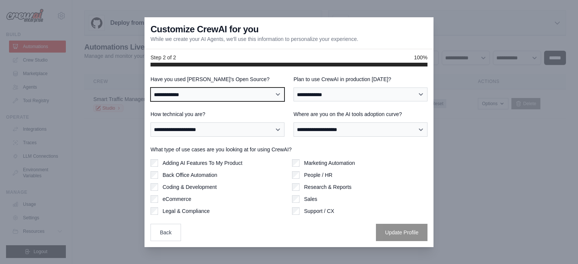
click at [284, 90] on select "**********" at bounding box center [217, 95] width 134 height 14
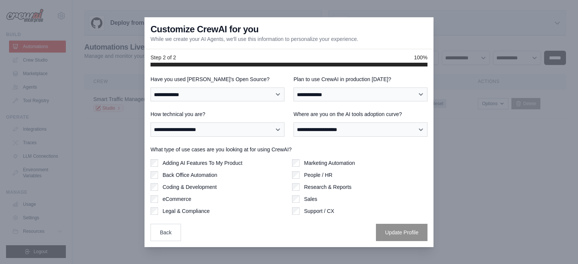
click at [133, 47] on div at bounding box center [289, 132] width 578 height 264
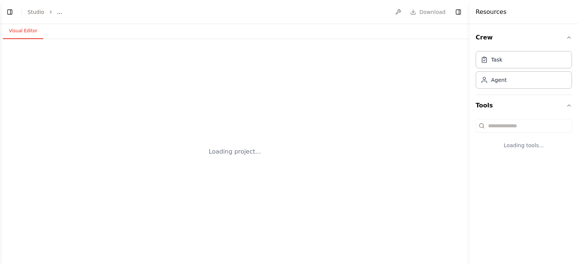
select select "****"
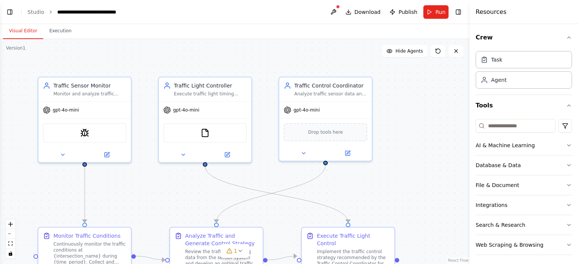
scroll to position [1752, 0]
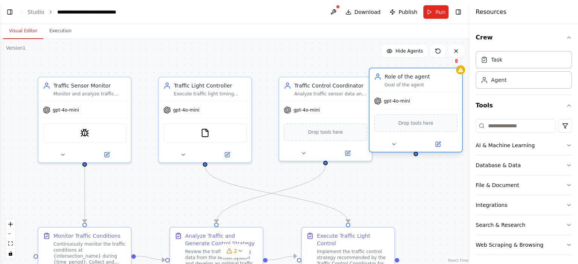
drag, startPoint x: 436, startPoint y: 114, endPoint x: 388, endPoint y: 95, distance: 51.8
click at [388, 95] on div "Role of the agent Goal of the agent gpt-4o-mini Drop tools here" at bounding box center [416, 110] width 94 height 85
click at [455, 61] on icon at bounding box center [456, 61] width 3 height 4
click at [439, 60] on button "Confirm" at bounding box center [435, 60] width 27 height 9
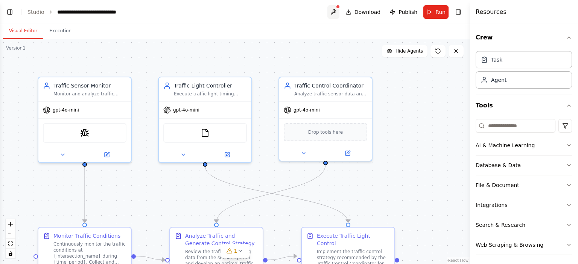
click at [334, 12] on button at bounding box center [333, 12] width 12 height 14
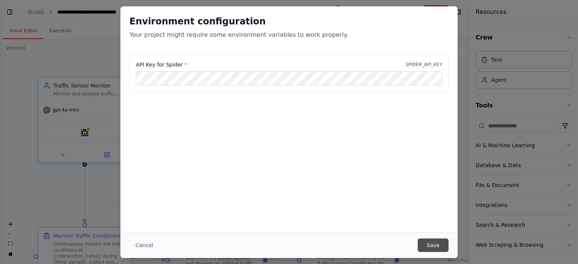
click at [442, 246] on button "Save" at bounding box center [433, 246] width 31 height 14
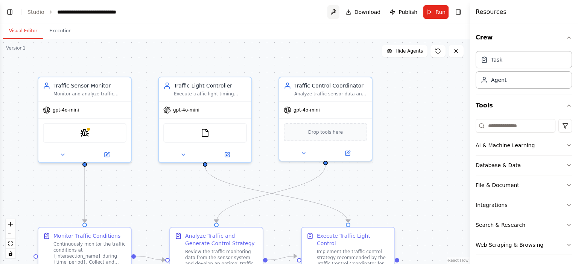
click at [339, 17] on button at bounding box center [333, 12] width 12 height 14
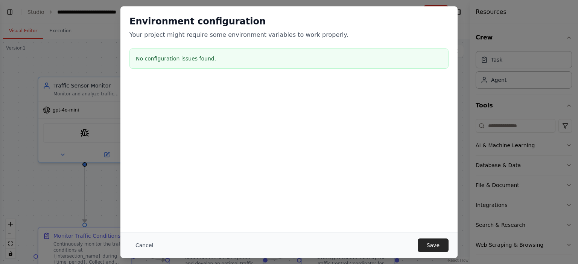
click at [477, 214] on div "Environment configuration Your project might require some environment variables…" at bounding box center [289, 132] width 578 height 264
click at [494, 152] on div "Environment configuration Your project might require some environment variables…" at bounding box center [289, 132] width 578 height 264
click at [131, 245] on button "Cancel" at bounding box center [144, 246] width 30 height 14
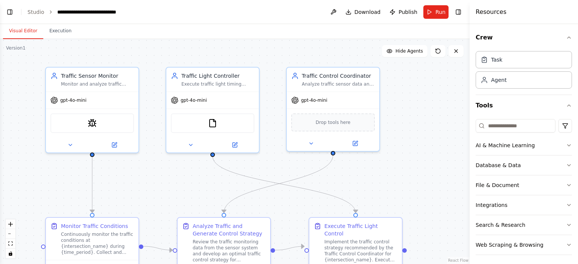
drag, startPoint x: 380, startPoint y: 169, endPoint x: 390, endPoint y: 153, distance: 18.8
click at [390, 153] on div ".deletable-edge-delete-btn { width: 20px; height: 20px; border: 0px solid #ffff…" at bounding box center [234, 151] width 469 height 225
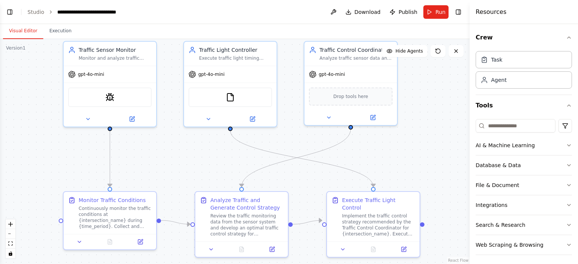
drag, startPoint x: 390, startPoint y: 153, endPoint x: 406, endPoint y: 133, distance: 25.2
click at [406, 133] on div ".deletable-edge-delete-btn { width: 20px; height: 20px; border: 0px solid #ffff…" at bounding box center [234, 151] width 469 height 225
click at [410, 9] on span "Publish" at bounding box center [407, 12] width 19 height 8
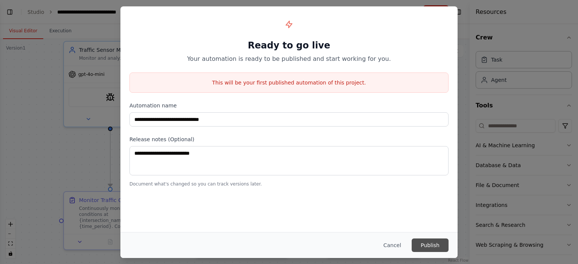
click at [434, 239] on button "Publish" at bounding box center [429, 246] width 37 height 14
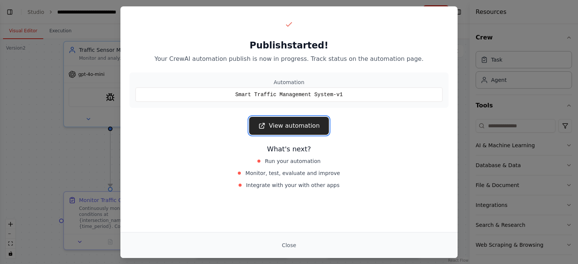
click at [273, 127] on link "View automation" at bounding box center [288, 126] width 79 height 18
click at [285, 243] on button "Close" at bounding box center [289, 246] width 26 height 14
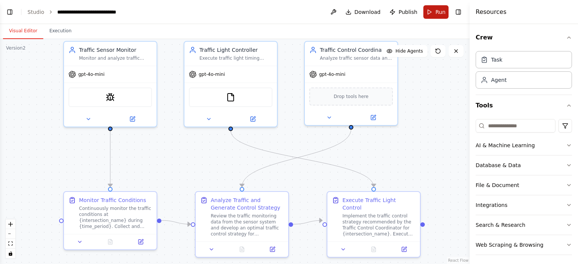
click at [440, 18] on button "Run" at bounding box center [435, 12] width 25 height 14
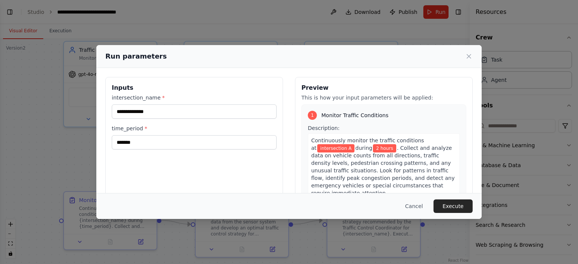
click at [451, 200] on div "Cancel Execute" at bounding box center [288, 207] width 367 height 14
click at [454, 203] on button "Execute" at bounding box center [452, 207] width 39 height 14
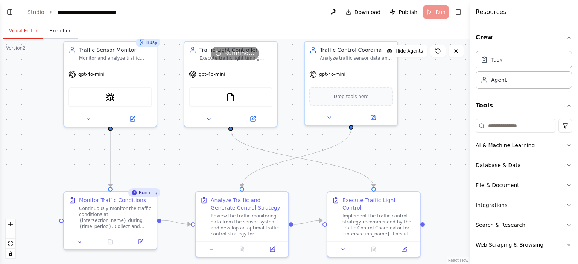
click at [54, 27] on button "Execution" at bounding box center [60, 31] width 34 height 16
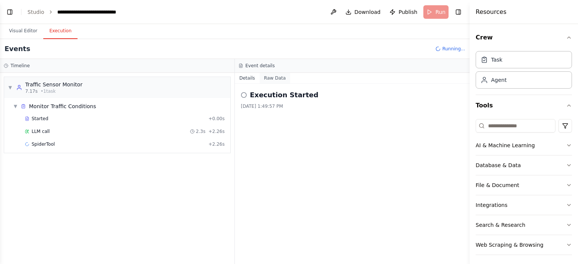
click at [277, 78] on button "Raw Data" at bounding box center [275, 78] width 31 height 11
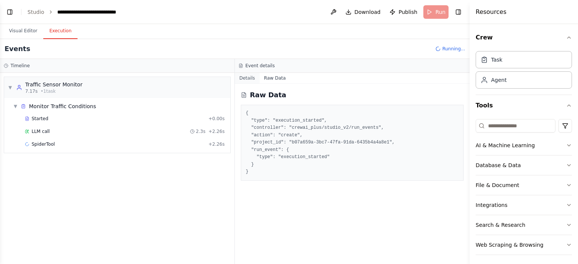
click at [239, 74] on button "Details" at bounding box center [247, 78] width 25 height 11
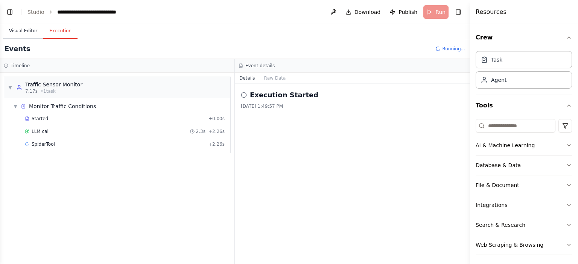
click at [19, 34] on button "Visual Editor" at bounding box center [23, 31] width 40 height 16
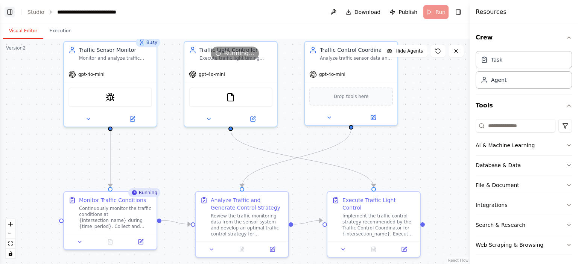
click at [8, 7] on button "Toggle Left Sidebar" at bounding box center [10, 12] width 11 height 11
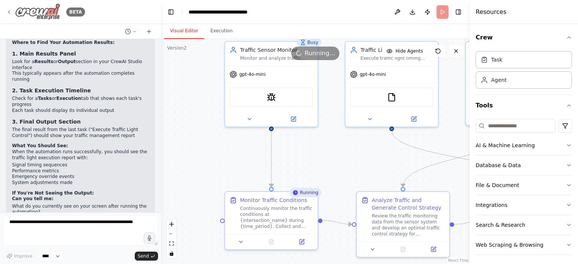
click at [7, 14] on icon at bounding box center [9, 12] width 6 height 6
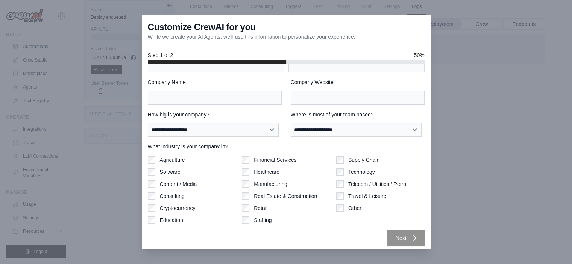
scroll to position [30, 0]
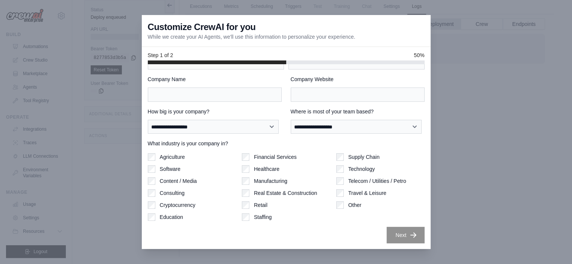
click at [483, 133] on div at bounding box center [286, 132] width 572 height 264
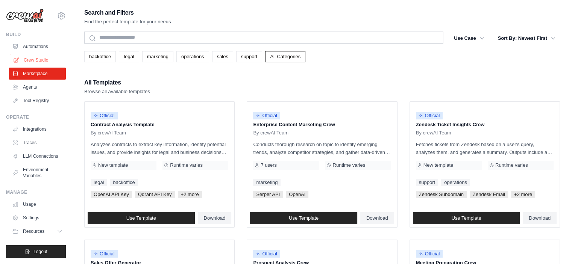
click at [26, 63] on link "Crew Studio" at bounding box center [38, 60] width 57 height 12
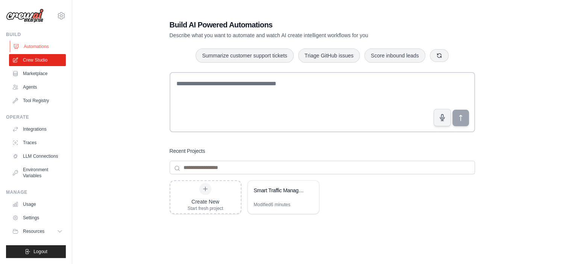
click at [34, 45] on link "Automations" at bounding box center [38, 47] width 57 height 12
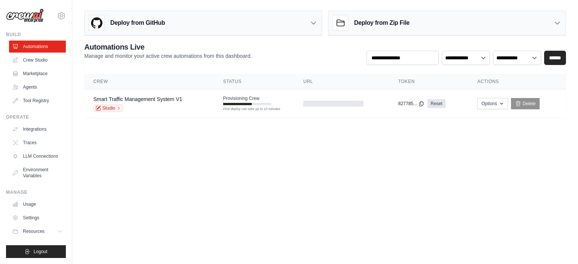
click at [421, 22] on div "Deploy from Zip File" at bounding box center [446, 23] width 237 height 24
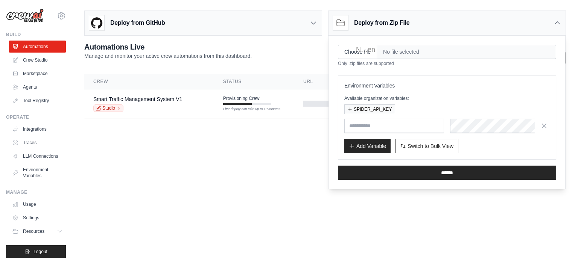
click at [313, 165] on body "jelena.draskovic123@gmail.com Settings Build Automations Crew Studio Resources …" at bounding box center [289, 132] width 578 height 264
click at [513, 18] on div "Deploy from Zip File" at bounding box center [446, 23] width 237 height 24
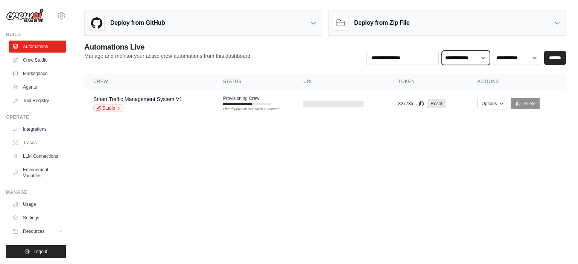
click at [486, 55] on select "**********" at bounding box center [466, 58] width 48 height 14
click at [518, 57] on select "**********" at bounding box center [517, 58] width 48 height 14
click at [405, 160] on body "jelena.draskovic123@gmail.com Settings Build Automations Crew Studio Resources …" at bounding box center [289, 132] width 578 height 264
click at [101, 109] on link "Studio" at bounding box center [108, 109] width 30 height 8
click at [30, 72] on link "Marketplace" at bounding box center [38, 74] width 57 height 12
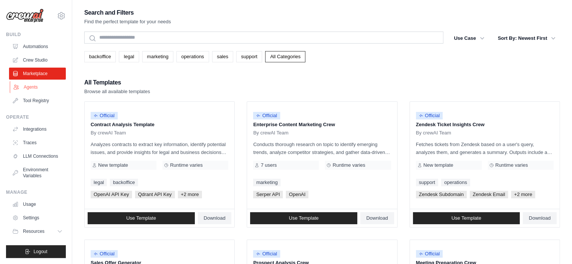
click at [33, 87] on link "Agents" at bounding box center [38, 87] width 57 height 12
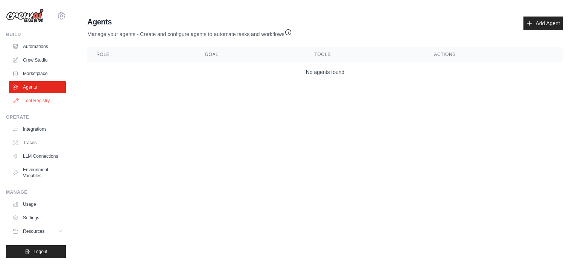
click at [36, 99] on link "Tool Registry" at bounding box center [38, 101] width 57 height 12
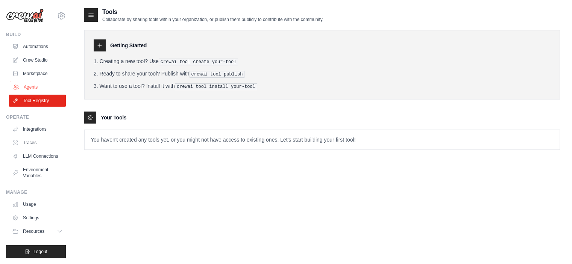
click at [37, 88] on link "Agents" at bounding box center [38, 87] width 57 height 12
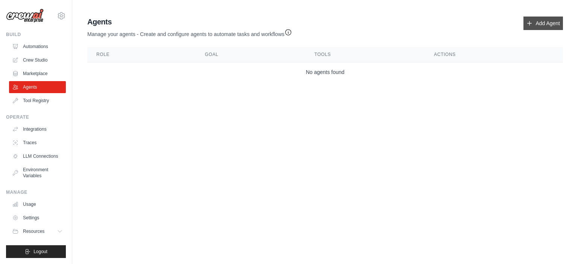
click at [548, 24] on link "Add Agent" at bounding box center [542, 24] width 39 height 14
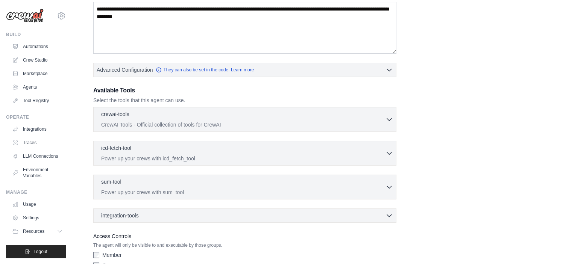
scroll to position [131, 0]
click at [386, 123] on button "crewai-tools 0 selected CrewAI Tools - Official collection of tools for CrewAI" at bounding box center [245, 120] width 296 height 18
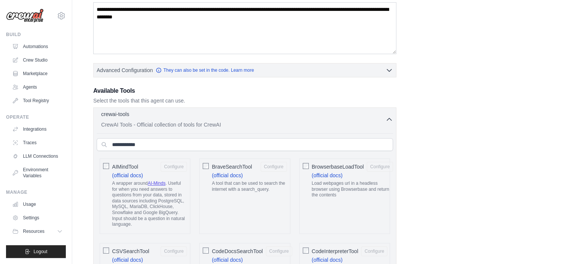
click at [386, 123] on button "crewai-tools 0 selected CrewAI Tools - Official collection of tools for CrewAI" at bounding box center [245, 120] width 296 height 18
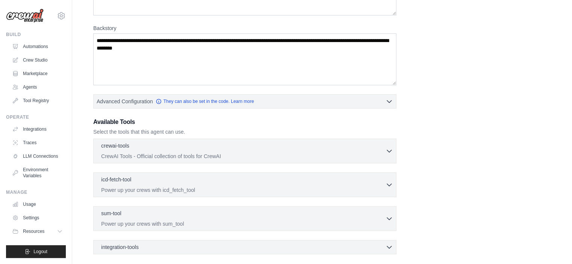
scroll to position [172, 0]
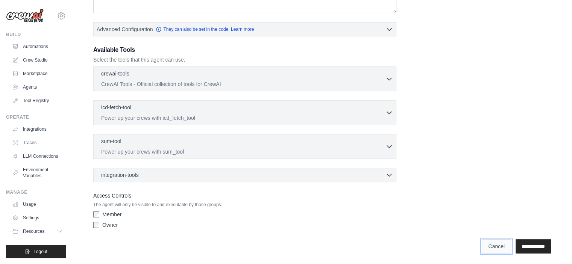
click at [493, 247] on link "Cancel" at bounding box center [496, 247] width 29 height 14
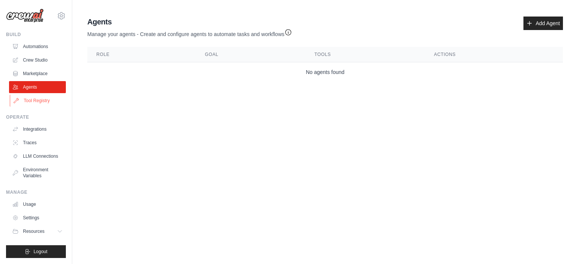
click at [41, 102] on link "Tool Registry" at bounding box center [38, 101] width 57 height 12
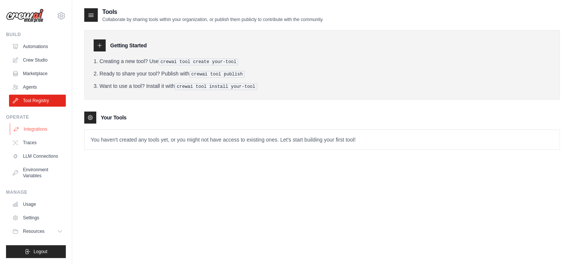
click at [42, 129] on link "Integrations" at bounding box center [38, 129] width 57 height 12
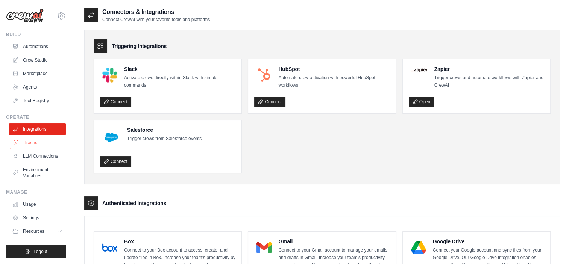
click at [40, 147] on link "Traces" at bounding box center [38, 143] width 57 height 12
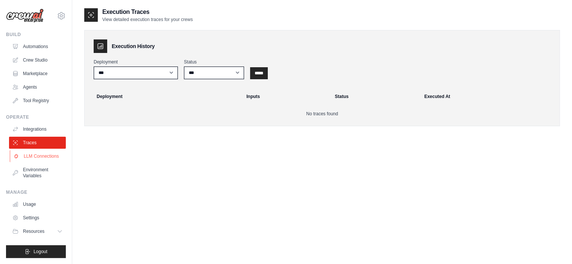
click at [44, 158] on link "LLM Connections" at bounding box center [38, 156] width 57 height 12
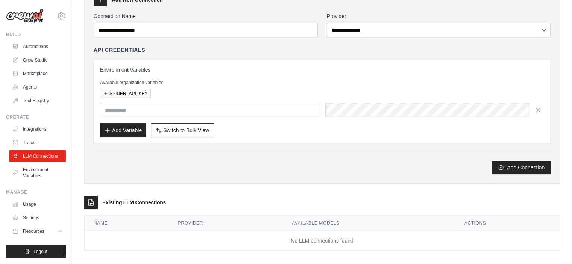
scroll to position [52, 0]
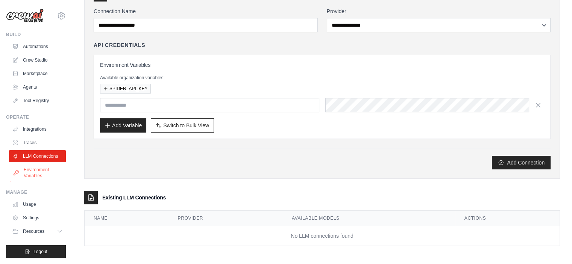
click at [41, 176] on link "Environment Variables" at bounding box center [38, 173] width 57 height 18
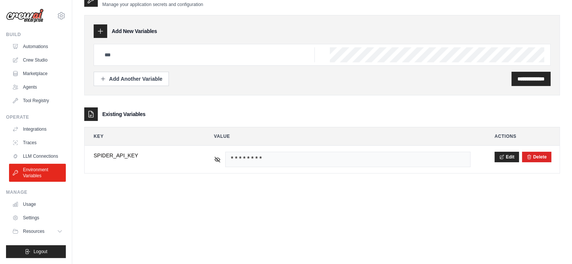
scroll to position [15, 0]
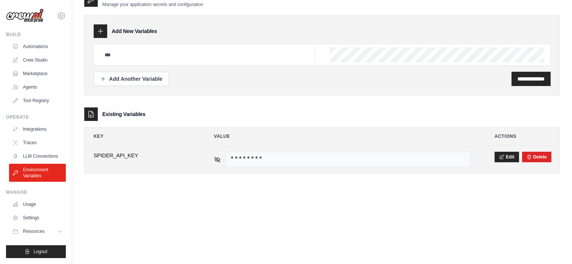
click at [253, 161] on span "********" at bounding box center [347, 159] width 245 height 15
click at [214, 156] on icon at bounding box center [217, 159] width 7 height 7
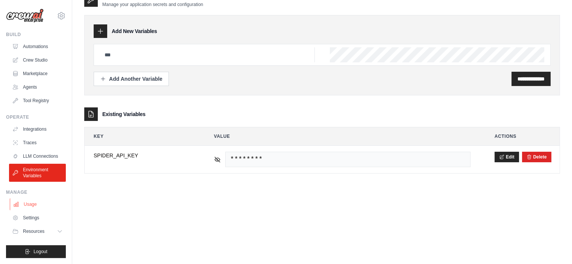
click at [29, 207] on link "Usage" at bounding box center [38, 205] width 57 height 12
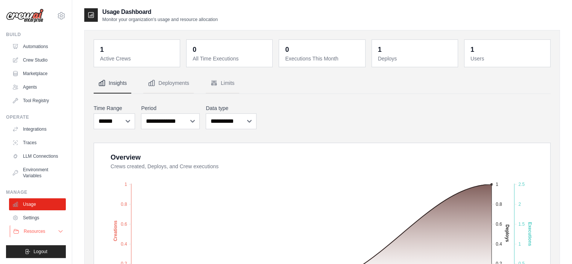
click at [38, 228] on button "Resources" at bounding box center [38, 232] width 57 height 12
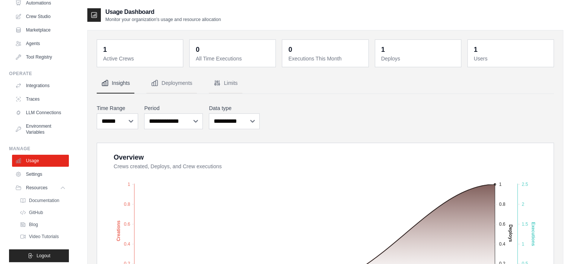
scroll to position [53, 0]
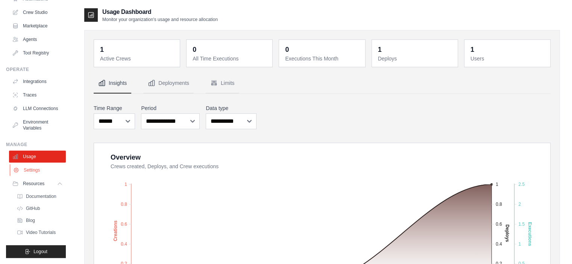
click at [35, 170] on link "Settings" at bounding box center [38, 170] width 57 height 12
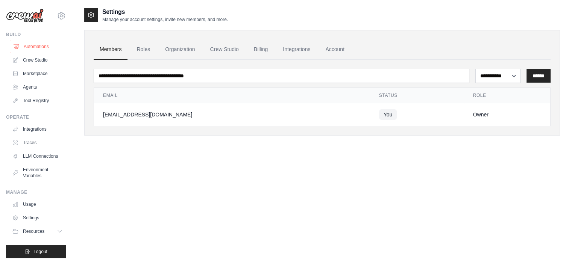
click at [32, 52] on link "Automations" at bounding box center [38, 47] width 57 height 12
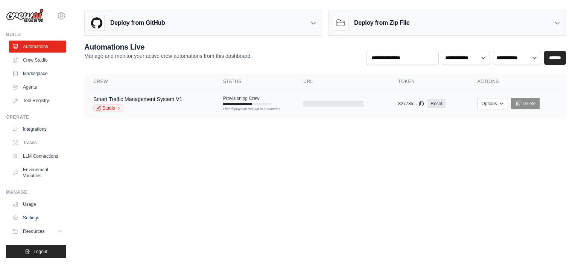
click at [244, 102] on div "Provisioning Crew First deploy can take up to 10 minutes" at bounding box center [247, 101] width 48 height 10
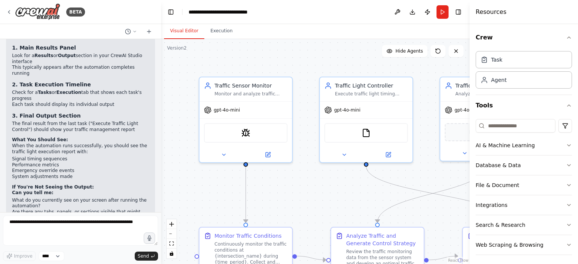
scroll to position [1752, 0]
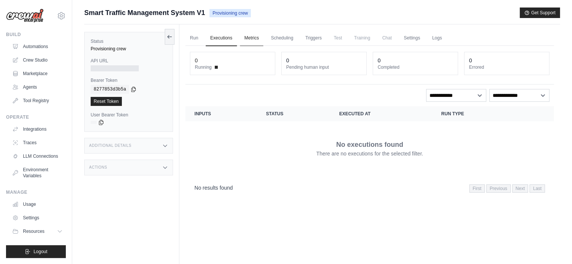
click at [254, 36] on link "Metrics" at bounding box center [252, 38] width 24 height 16
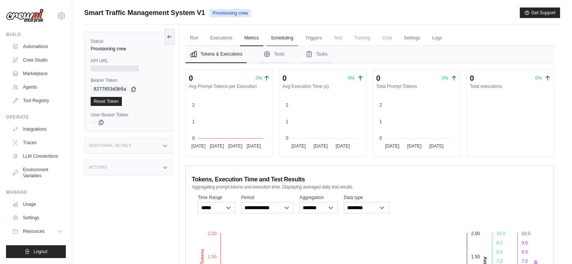
click at [282, 40] on link "Scheduling" at bounding box center [281, 38] width 31 height 16
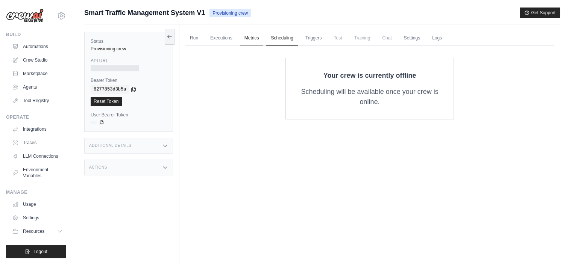
click at [244, 39] on link "Metrics" at bounding box center [252, 38] width 24 height 16
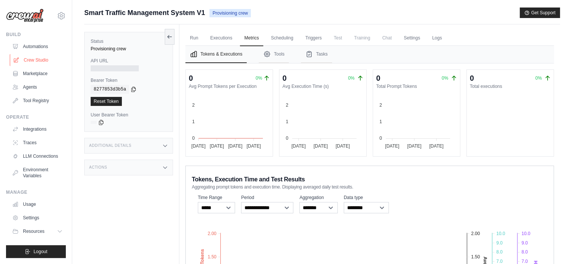
click at [25, 60] on link "Crew Studio" at bounding box center [38, 60] width 57 height 12
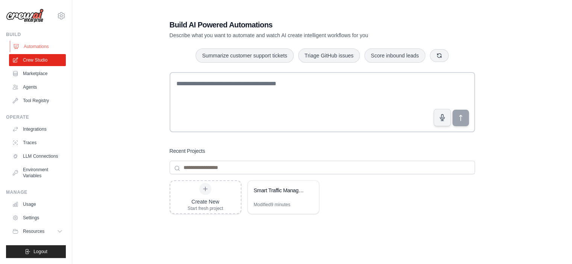
click at [28, 47] on link "Automations" at bounding box center [38, 47] width 57 height 12
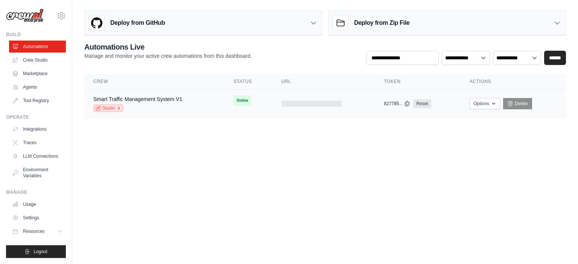
click at [113, 105] on link "Studio" at bounding box center [108, 109] width 30 height 8
click at [518, 105] on link "Delete" at bounding box center [517, 103] width 29 height 11
click at [520, 102] on link "Delete" at bounding box center [517, 103] width 29 height 11
click at [36, 57] on link "Crew Studio" at bounding box center [38, 60] width 57 height 12
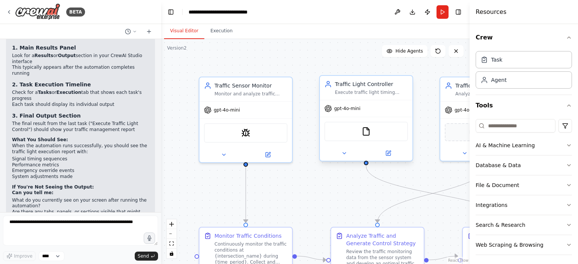
scroll to position [1752, 0]
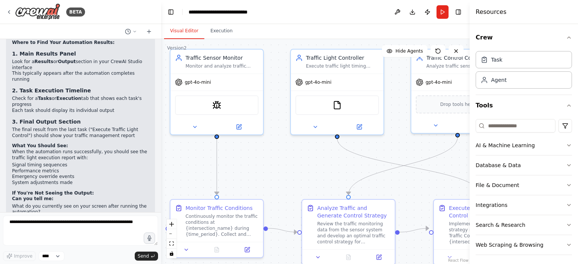
drag, startPoint x: 323, startPoint y: 181, endPoint x: 303, endPoint y: 153, distance: 34.5
click at [303, 153] on div ".deletable-edge-delete-btn { width: 20px; height: 20px; border: 0px solid #ffff…" at bounding box center [315, 151] width 308 height 225
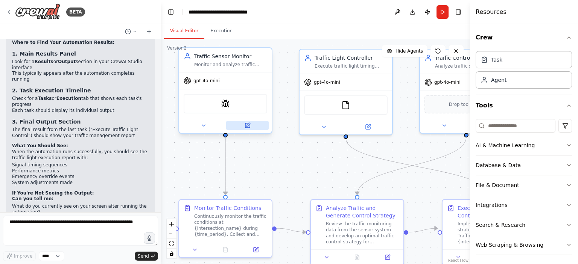
click at [243, 123] on button at bounding box center [247, 125] width 43 height 9
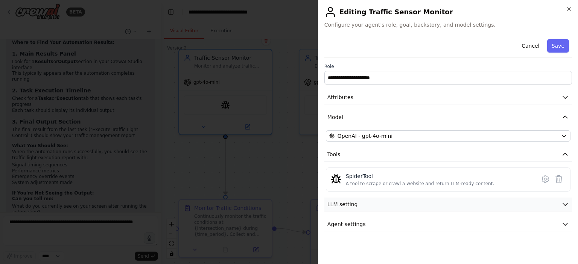
click at [430, 205] on button "LLM setting" at bounding box center [448, 205] width 248 height 14
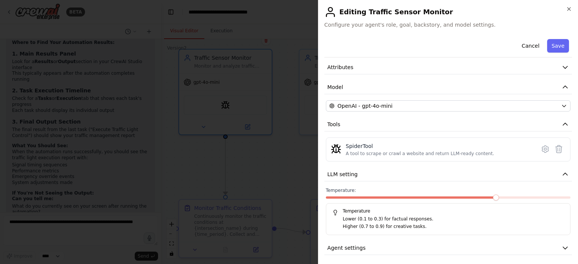
scroll to position [32, 0]
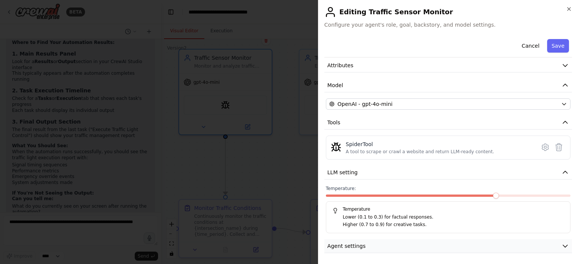
click at [399, 242] on button "Agent settings" at bounding box center [448, 247] width 248 height 14
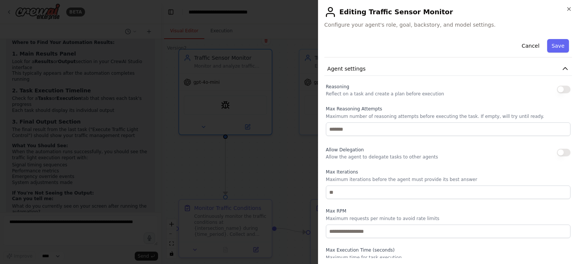
scroll to position [228, 0]
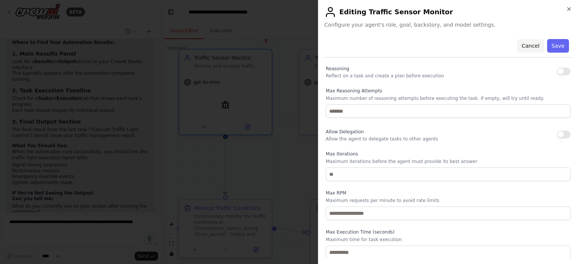
click at [527, 45] on button "Cancel" at bounding box center [530, 46] width 27 height 14
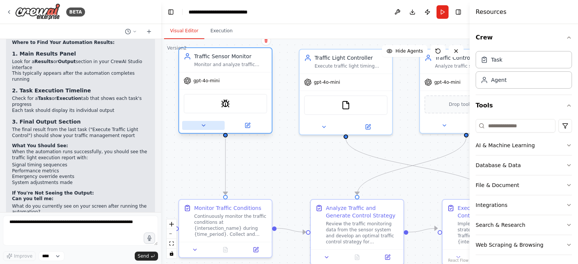
click at [202, 128] on icon at bounding box center [203, 126] width 6 height 6
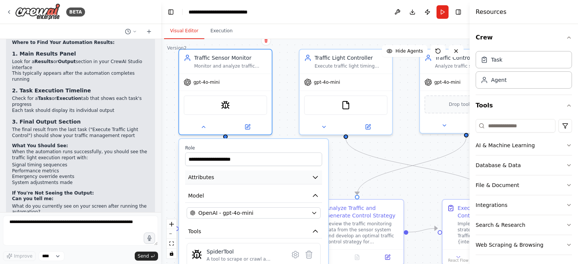
click at [316, 174] on icon "button" at bounding box center [315, 178] width 8 height 8
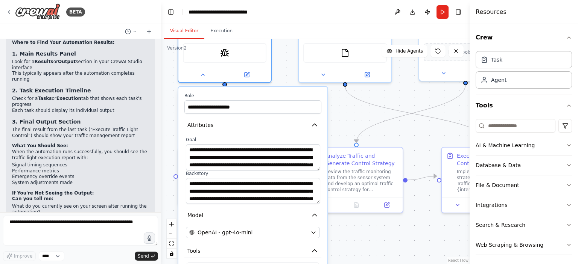
drag, startPoint x: 337, startPoint y: 162, endPoint x: 337, endPoint y: 110, distance: 52.3
click at [337, 110] on div ".deletable-edge-delete-btn { width: 20px; height: 20px; border: 0px solid #ffff…" at bounding box center [315, 151] width 308 height 225
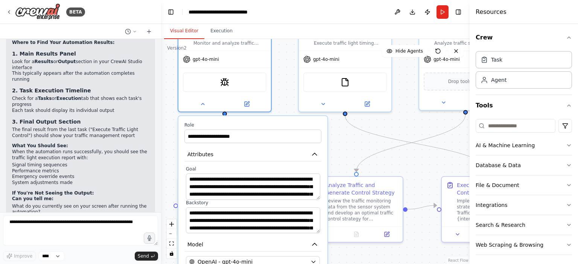
drag, startPoint x: 339, startPoint y: 120, endPoint x: 339, endPoint y: 162, distance: 41.8
click at [339, 162] on div ".deletable-edge-delete-btn { width: 20px; height: 20px; border: 0px solid #ffff…" at bounding box center [315, 151] width 308 height 225
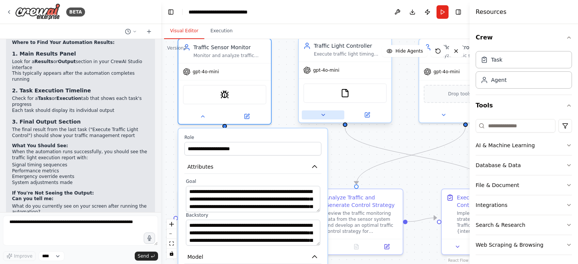
click at [324, 115] on icon at bounding box center [323, 115] width 6 height 6
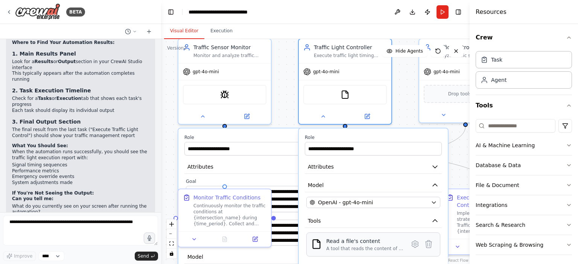
click at [345, 243] on div "Read a file's content" at bounding box center [364, 242] width 77 height 8
click at [365, 112] on icon at bounding box center [367, 115] width 6 height 6
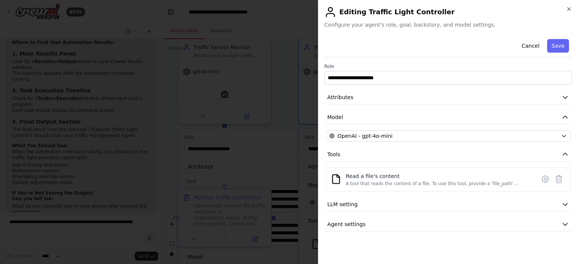
click at [248, 161] on div at bounding box center [289, 132] width 578 height 264
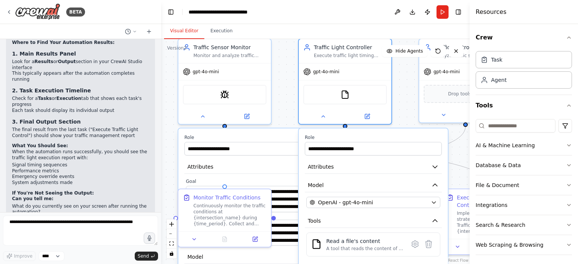
click at [285, 98] on div ".deletable-edge-delete-btn { width: 20px; height: 20px; border: 0px solid #ffff…" at bounding box center [315, 151] width 308 height 225
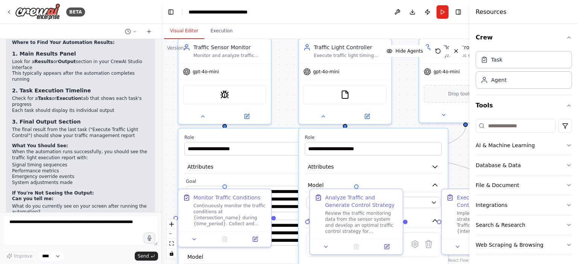
click at [285, 98] on div ".deletable-edge-delete-btn { width: 20px; height: 20px; border: 0px solid #ffff…" at bounding box center [315, 151] width 308 height 225
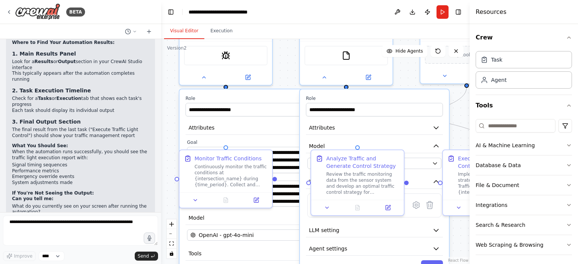
drag, startPoint x: 408, startPoint y: 94, endPoint x: 412, endPoint y: 38, distance: 56.2
click at [412, 38] on div "Visual Editor Execution Version 2 Show Tools Hide Agents .deletable-edge-delete…" at bounding box center [315, 144] width 308 height 240
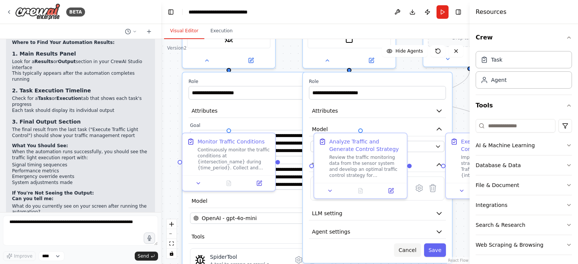
click at [408, 251] on button "Cancel" at bounding box center [407, 251] width 27 height 14
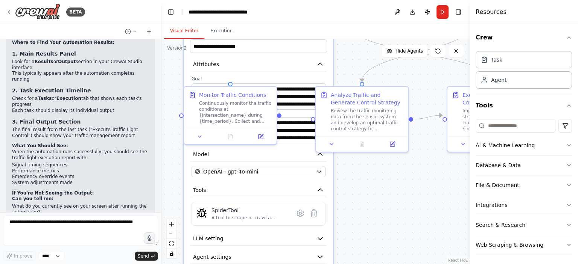
drag, startPoint x: 372, startPoint y: 234, endPoint x: 373, endPoint y: 187, distance: 47.8
click at [373, 187] on div ".deletable-edge-delete-btn { width: 20px; height: 20px; border: 0px solid #ffff…" at bounding box center [315, 151] width 308 height 225
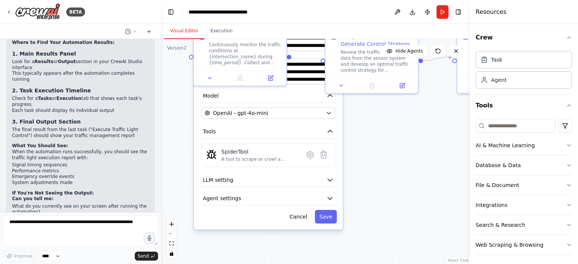
drag, startPoint x: 372, startPoint y: 186, endPoint x: 383, endPoint y: 124, distance: 63.0
click at [383, 124] on div ".deletable-edge-delete-btn { width: 20px; height: 20px; border: 0px solid #ffff…" at bounding box center [315, 151] width 308 height 225
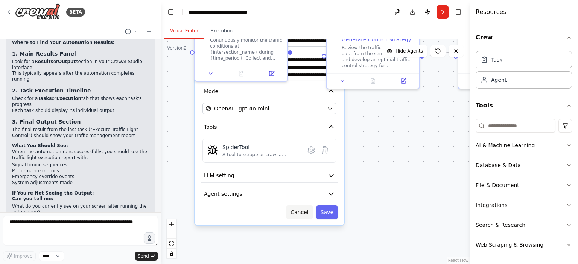
click at [297, 216] on button "Cancel" at bounding box center [299, 213] width 27 height 14
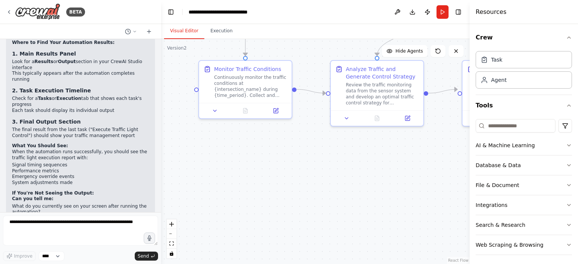
drag, startPoint x: 277, startPoint y: 157, endPoint x: 284, endPoint y: 232, distance: 75.6
click at [284, 232] on div ".deletable-edge-delete-btn { width: 20px; height: 20px; border: 0px solid #ffff…" at bounding box center [315, 151] width 308 height 225
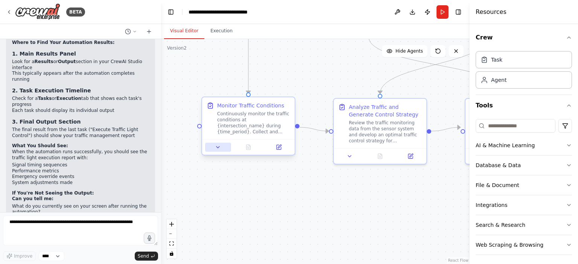
click at [216, 145] on icon at bounding box center [218, 147] width 6 height 6
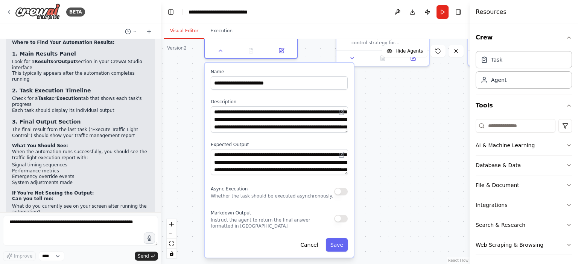
drag, startPoint x: 386, startPoint y: 211, endPoint x: 387, endPoint y: 110, distance: 100.8
click at [387, 110] on div ".deletable-edge-delete-btn { width: 20px; height: 20px; border: 0px solid #ffff…" at bounding box center [315, 151] width 308 height 225
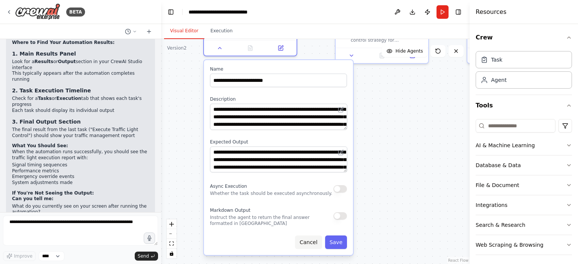
click at [306, 247] on button "Cancel" at bounding box center [308, 243] width 27 height 14
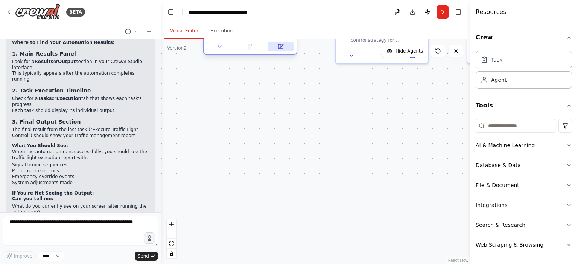
click at [278, 43] on button at bounding box center [280, 46] width 26 height 9
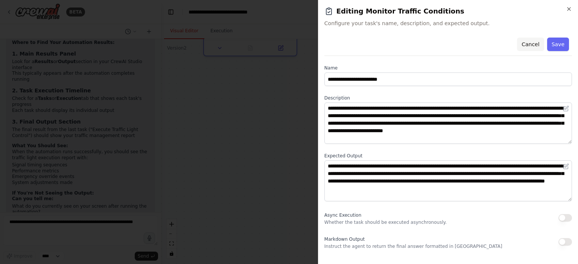
click at [533, 45] on button "Cancel" at bounding box center [530, 45] width 27 height 14
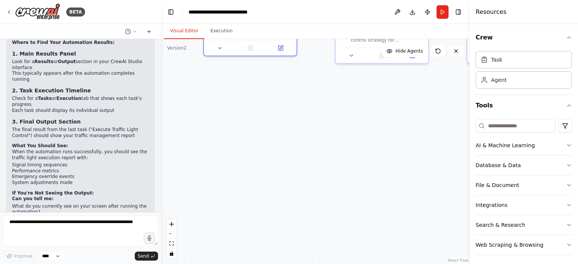
scroll to position [2, 0]
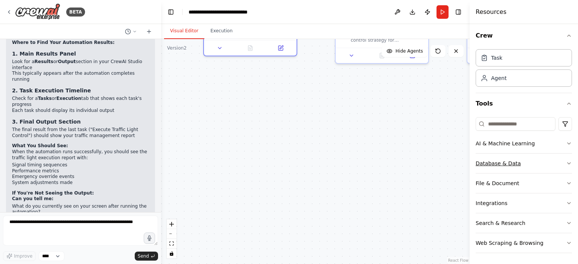
click at [566, 164] on icon "button" at bounding box center [569, 164] width 6 height 6
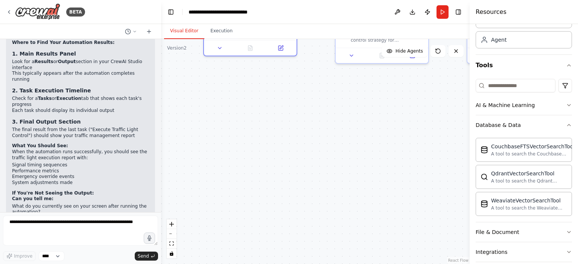
scroll to position [0, 0]
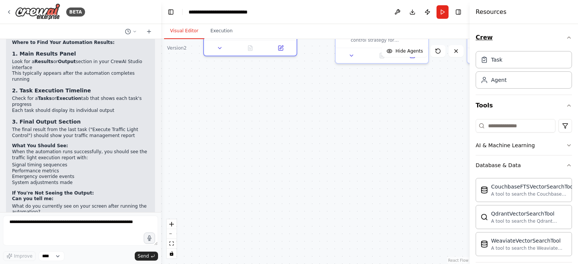
click at [563, 37] on div "Crew Task Agent Tools AI & Machine Learning Database & Data CouchbaseFTSVectorS…" at bounding box center [523, 144] width 108 height 240
click at [567, 37] on icon "button" at bounding box center [568, 38] width 3 height 2
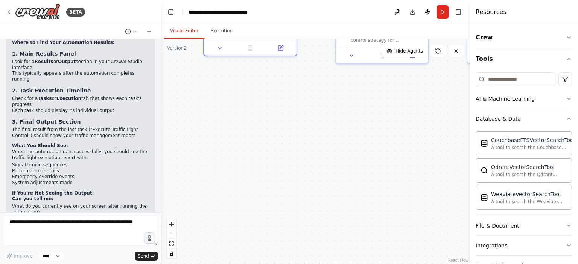
click at [408, 132] on div ".deletable-edge-delete-btn { width: 20px; height: 20px; border: 0px solid #ffff…" at bounding box center [315, 151] width 308 height 225
click at [459, 14] on button "Toggle Right Sidebar" at bounding box center [458, 12] width 11 height 11
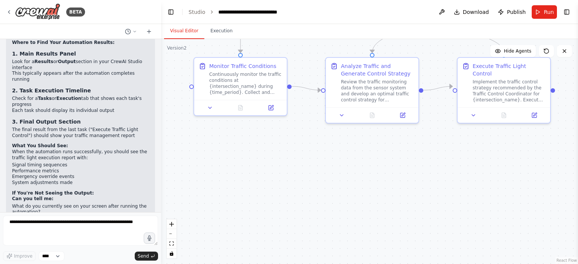
drag, startPoint x: 528, startPoint y: 101, endPoint x: 512, endPoint y: 219, distance: 118.8
click at [512, 219] on div ".deletable-edge-delete-btn { width: 20px; height: 20px; border: 0px solid #ffff…" at bounding box center [369, 151] width 417 height 225
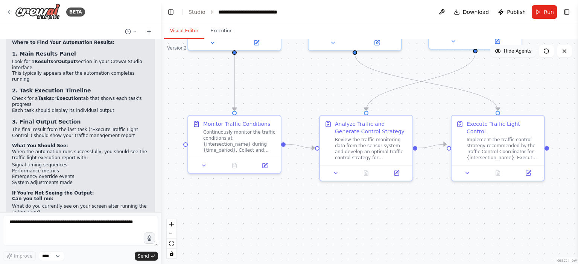
click at [525, 52] on span "Hide Agents" at bounding box center [517, 51] width 27 height 6
click at [525, 52] on span "Show Agents" at bounding box center [516, 51] width 29 height 6
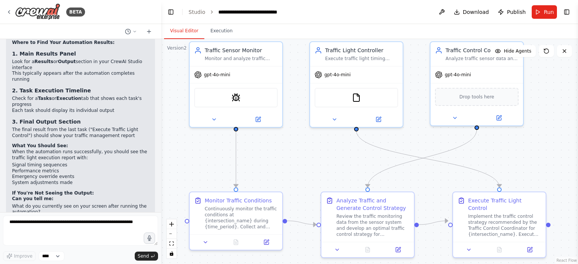
drag, startPoint x: 520, startPoint y: 84, endPoint x: 521, endPoint y: 161, distance: 77.5
click at [521, 161] on div ".deletable-edge-delete-btn { width: 20px; height: 20px; border: 0px solid #ffff…" at bounding box center [369, 151] width 417 height 225
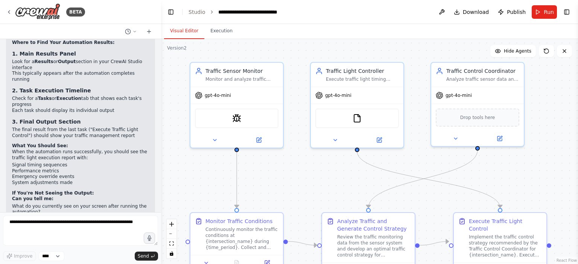
drag, startPoint x: 535, startPoint y: 132, endPoint x: 536, endPoint y: 153, distance: 20.7
click at [536, 153] on div ".deletable-edge-delete-btn { width: 20px; height: 20px; border: 0px solid #ffff…" at bounding box center [369, 151] width 417 height 225
click at [542, 8] on button "Run" at bounding box center [543, 12] width 25 height 14
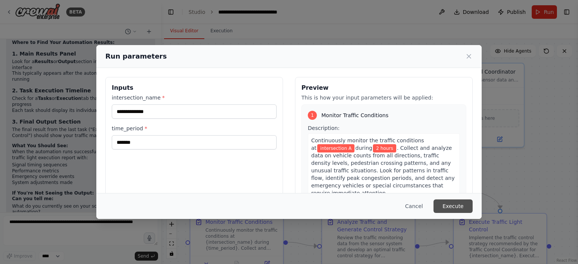
click at [461, 200] on button "Execute" at bounding box center [452, 207] width 39 height 14
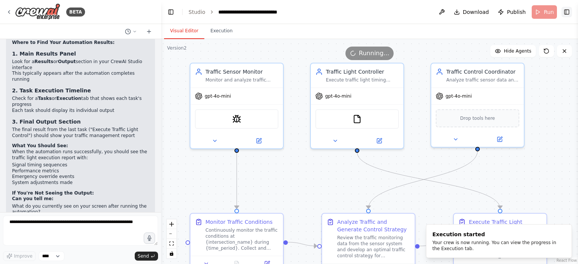
click at [569, 11] on button "Toggle Right Sidebar" at bounding box center [566, 12] width 11 height 11
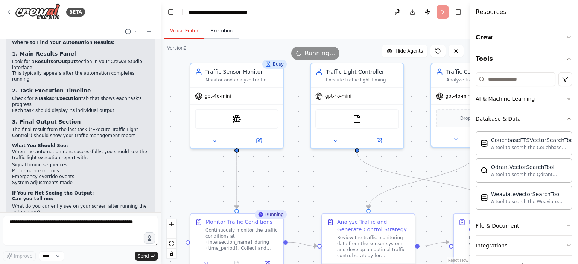
click at [225, 31] on button "Execution" at bounding box center [221, 31] width 34 height 16
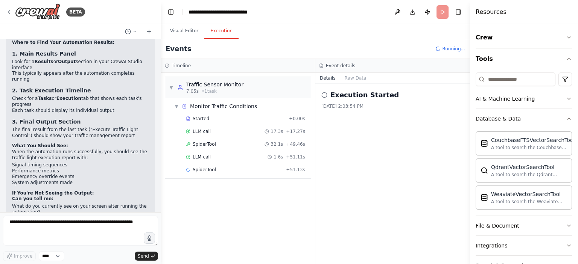
click at [325, 96] on icon at bounding box center [324, 95] width 6 height 6
click at [355, 74] on button "Raw Data" at bounding box center [355, 78] width 31 height 11
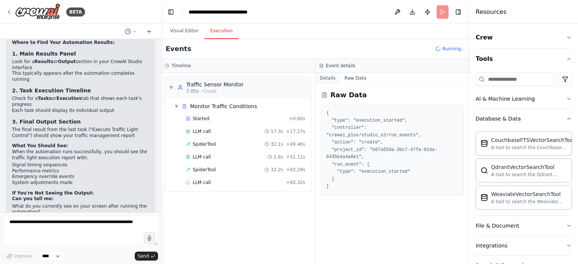
click at [331, 79] on button "Details" at bounding box center [327, 78] width 25 height 11
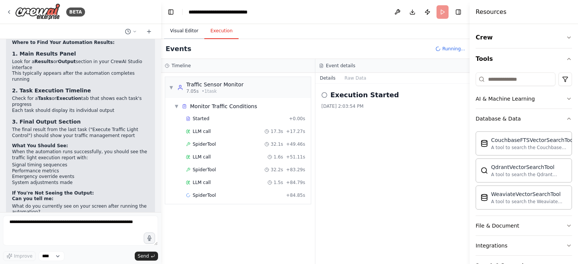
click at [176, 30] on button "Visual Editor" at bounding box center [184, 31] width 40 height 16
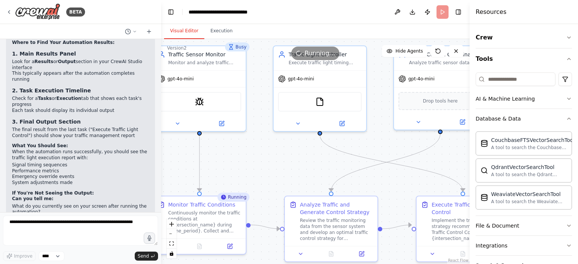
drag, startPoint x: 317, startPoint y: 171, endPoint x: 279, endPoint y: 153, distance: 41.2
click at [279, 153] on div ".deletable-edge-delete-btn { width: 20px; height: 20px; border: 0px solid #ffff…" at bounding box center [315, 151] width 308 height 225
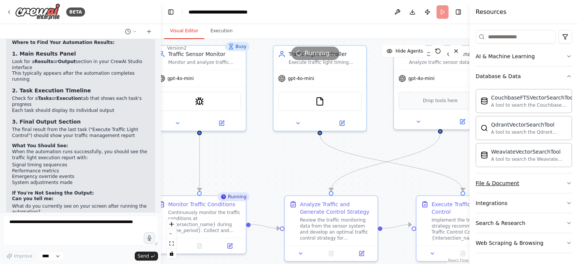
click at [541, 185] on button "File & Document" at bounding box center [523, 184] width 96 height 20
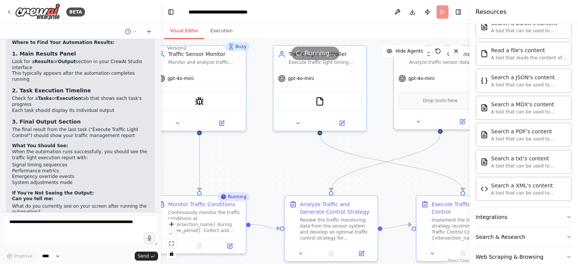
scroll to position [264, 0]
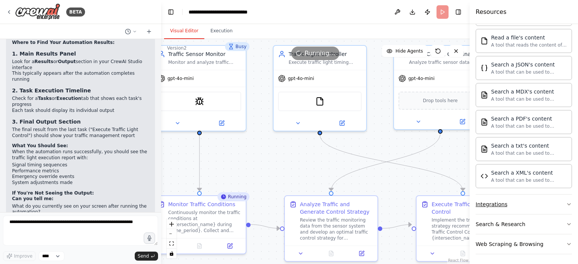
click at [535, 211] on button "Integrations" at bounding box center [523, 205] width 96 height 20
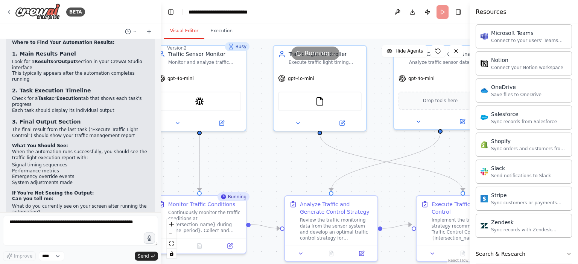
scroll to position [835, 0]
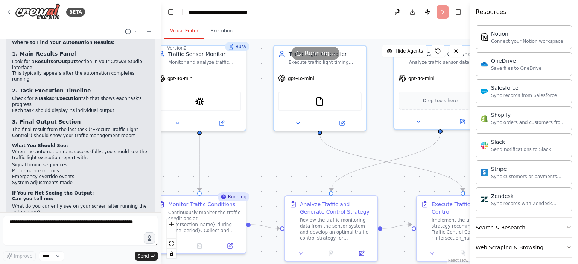
click at [526, 231] on button "Search & Research" at bounding box center [523, 228] width 96 height 20
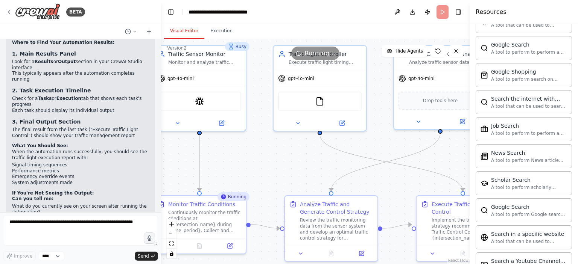
scroll to position [1219, 0]
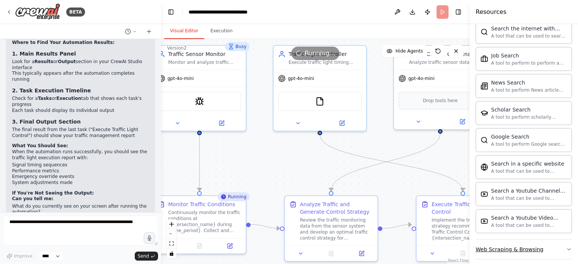
click at [521, 246] on div "Web Scraping & Browsing" at bounding box center [509, 250] width 68 height 8
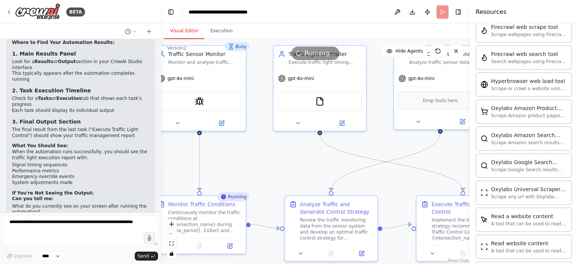
scroll to position [1629, 0]
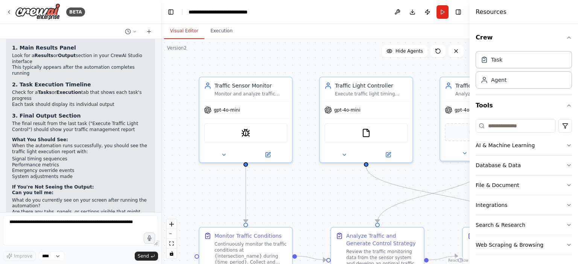
scroll to position [1752, 0]
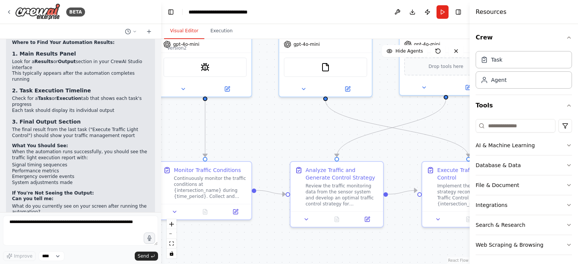
drag, startPoint x: 314, startPoint y: 191, endPoint x: 274, endPoint y: 125, distance: 77.4
click at [274, 125] on div ".deletable-edge-delete-btn { width: 20px; height: 20px; border: 0px solid #ffff…" at bounding box center [315, 151] width 308 height 225
click at [9, 11] on icon at bounding box center [9, 12] width 6 height 6
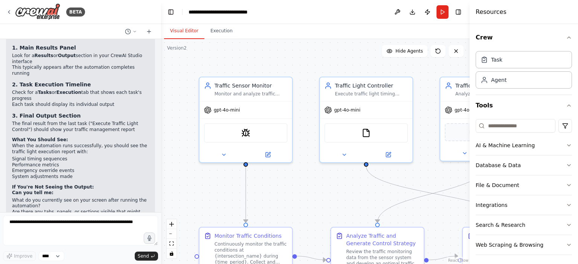
scroll to position [1752, 0]
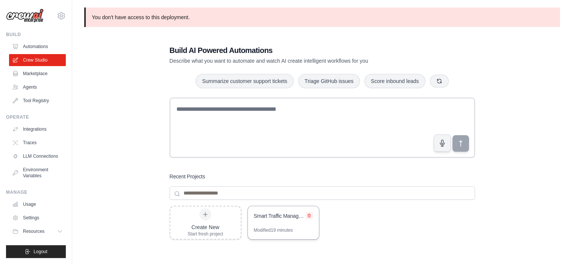
click at [311, 216] on icon at bounding box center [309, 216] width 5 height 5
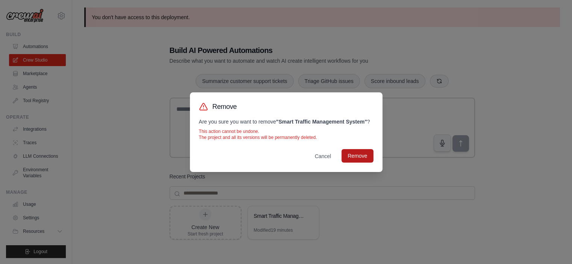
click at [353, 156] on button "Remove" at bounding box center [358, 156] width 32 height 14
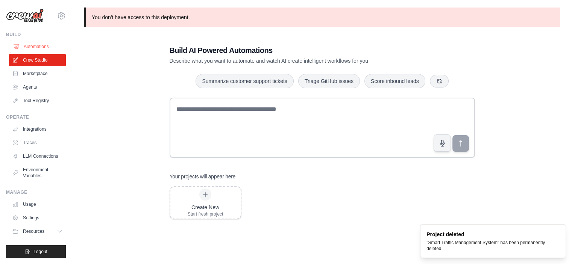
click at [29, 45] on link "Automations" at bounding box center [38, 47] width 57 height 12
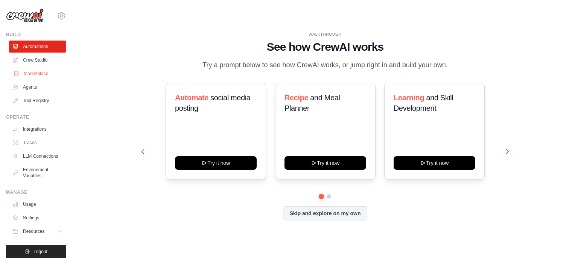
click at [35, 76] on link "Marketplace" at bounding box center [38, 74] width 57 height 12
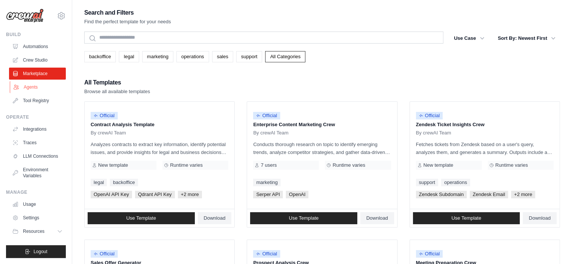
click at [36, 91] on link "Agents" at bounding box center [38, 87] width 57 height 12
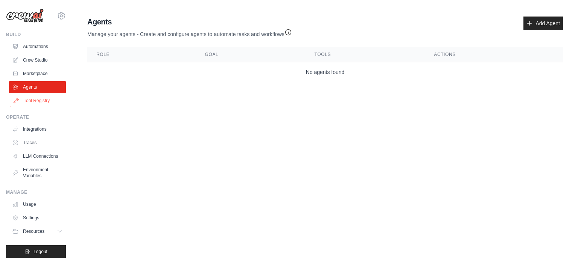
click at [36, 96] on link "Tool Registry" at bounding box center [38, 101] width 57 height 12
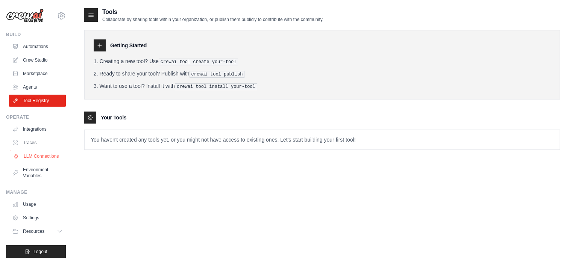
click at [41, 158] on link "LLM Connections" at bounding box center [38, 156] width 57 height 12
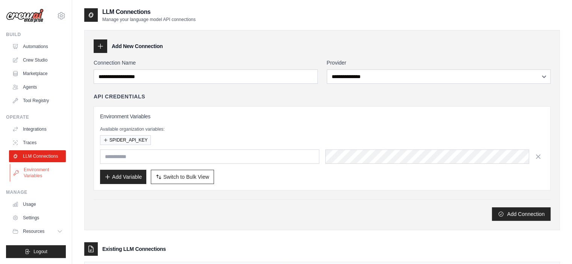
click at [41, 168] on link "Environment Variables" at bounding box center [38, 173] width 57 height 18
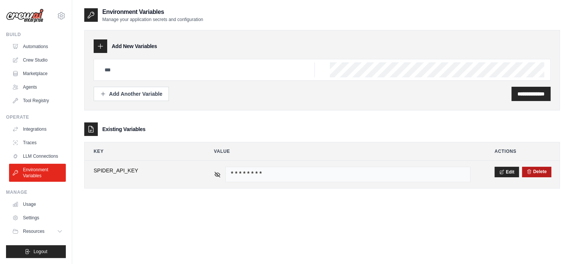
click at [539, 174] on button "Delete" at bounding box center [537, 172] width 20 height 6
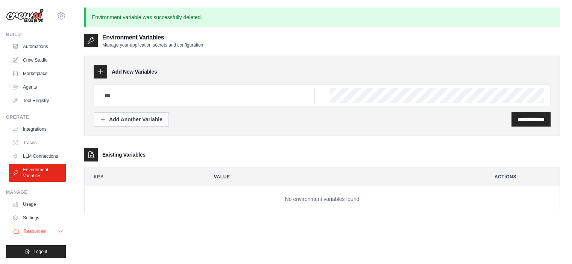
click at [44, 229] on span "Resources" at bounding box center [34, 232] width 21 height 6
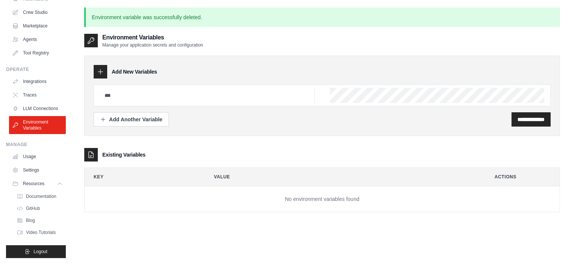
scroll to position [53, 0]
click at [41, 252] on span "Logout" at bounding box center [40, 252] width 14 height 6
